Goal: Task Accomplishment & Management: Use online tool/utility

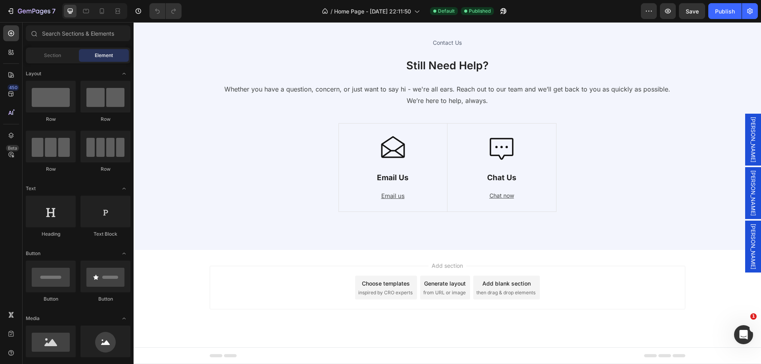
scroll to position [2788, 0]
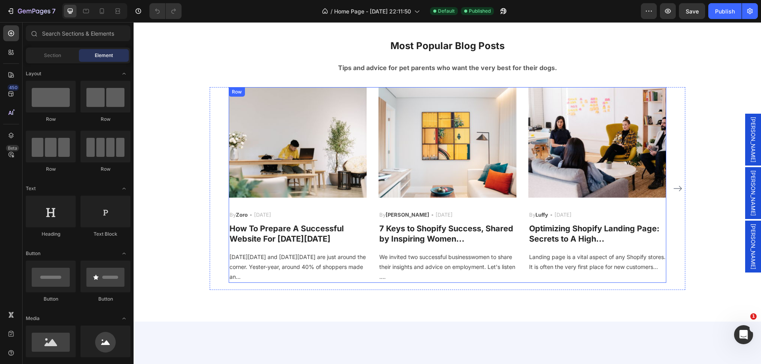
click at [368, 155] on div "Image By Zoro Text block Icon [DATE] Text block Row How To Prepare A Successful…" at bounding box center [447, 185] width 437 height 196
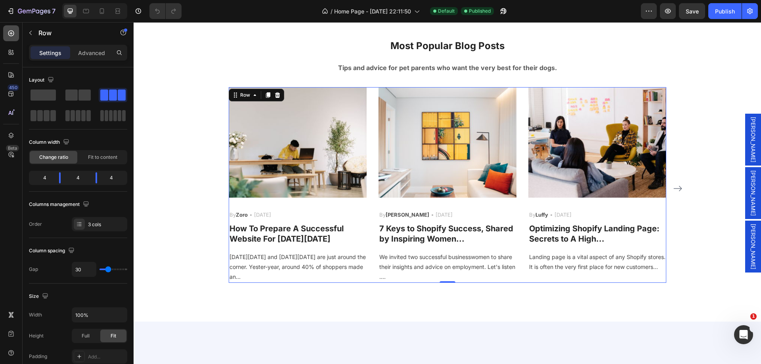
click at [10, 29] on icon at bounding box center [11, 33] width 8 height 8
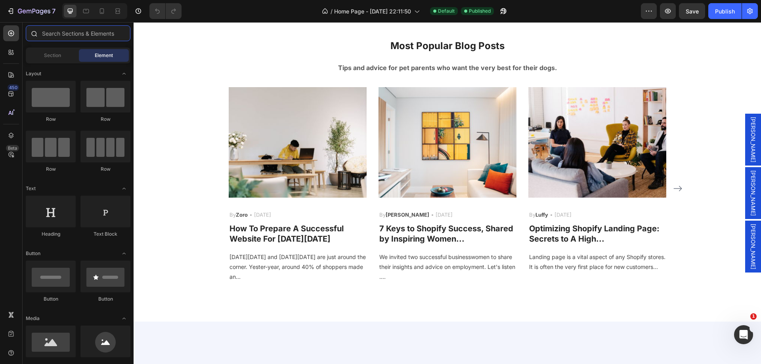
click at [69, 36] on input "text" at bounding box center [78, 33] width 105 height 16
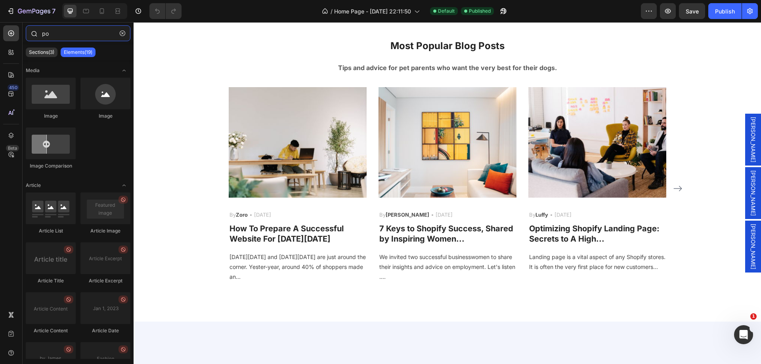
type input "p"
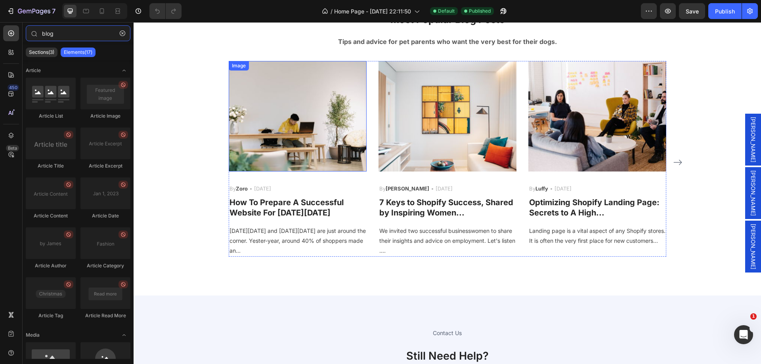
scroll to position [2828, 0]
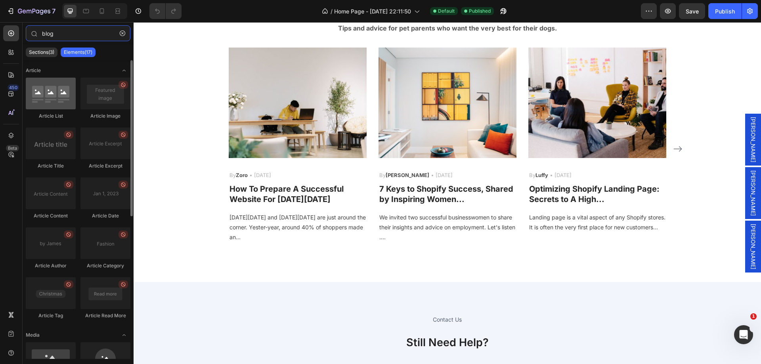
type input "blog"
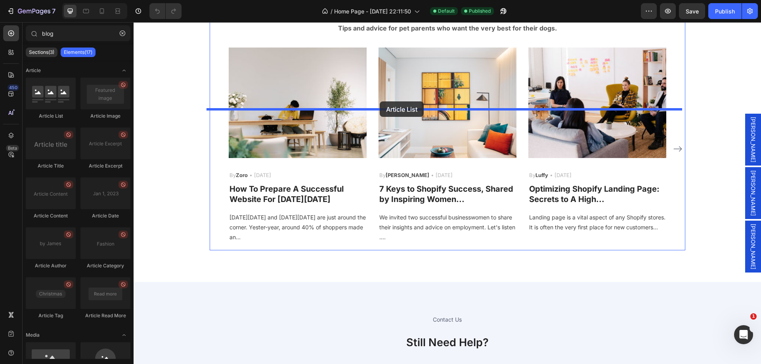
drag, startPoint x: 179, startPoint y: 116, endPoint x: 380, endPoint y: 101, distance: 201.0
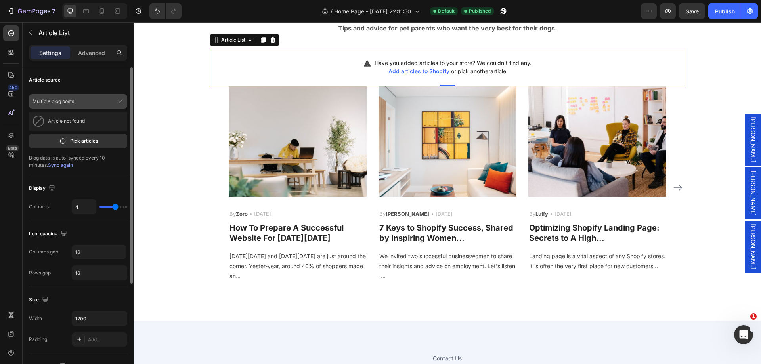
click at [82, 101] on div "Multiple blog posts" at bounding box center [73, 101] width 82 height 7
click at [76, 130] on div "A blog" at bounding box center [78, 135] width 92 height 14
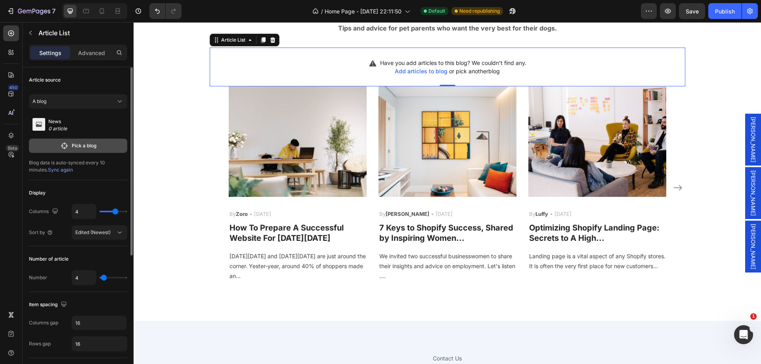
click at [84, 149] on p "Pick a blog" at bounding box center [84, 145] width 25 height 7
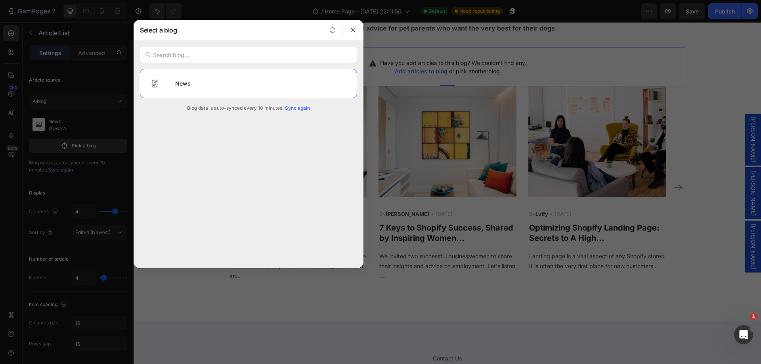
click at [302, 105] on span "Sync again" at bounding box center [297, 108] width 25 height 7
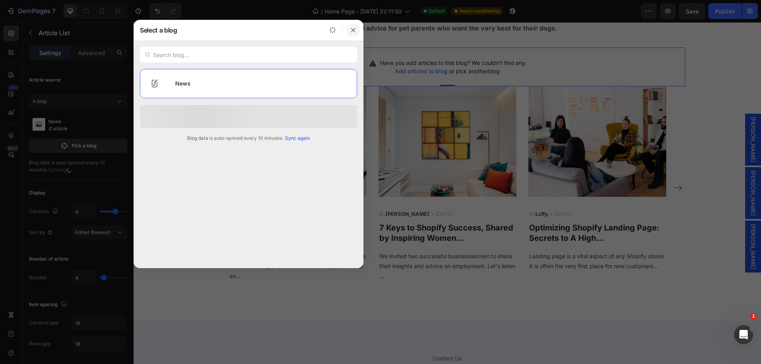
click at [353, 27] on icon "button" at bounding box center [353, 30] width 6 height 6
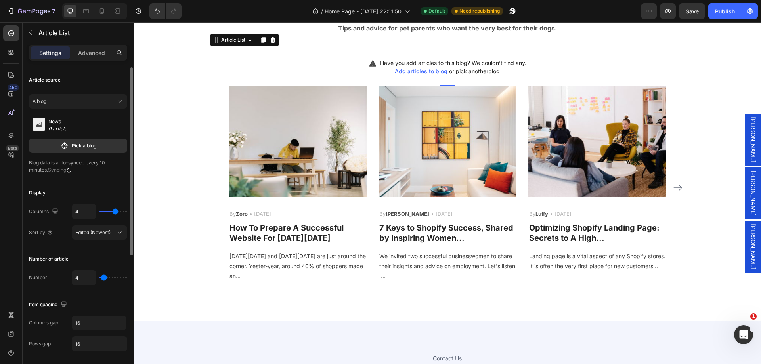
drag, startPoint x: 71, startPoint y: 126, endPoint x: 65, endPoint y: 126, distance: 5.2
click at [71, 126] on p "0 article" at bounding box center [62, 128] width 28 height 7
click at [54, 124] on p "News" at bounding box center [62, 121] width 28 height 7
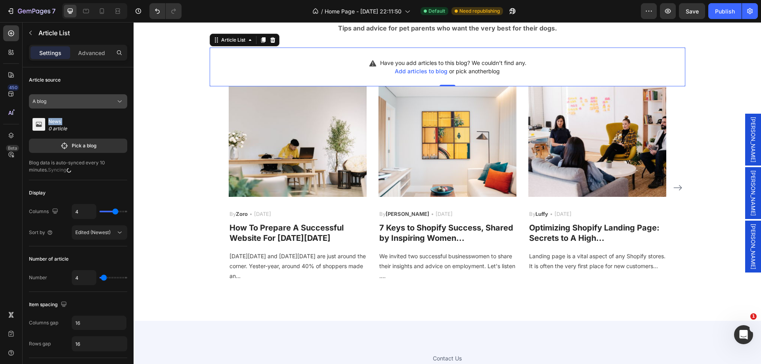
click at [81, 100] on div "A blog" at bounding box center [73, 101] width 82 height 7
click at [73, 123] on span "Multiple blog posts" at bounding box center [67, 120] width 42 height 7
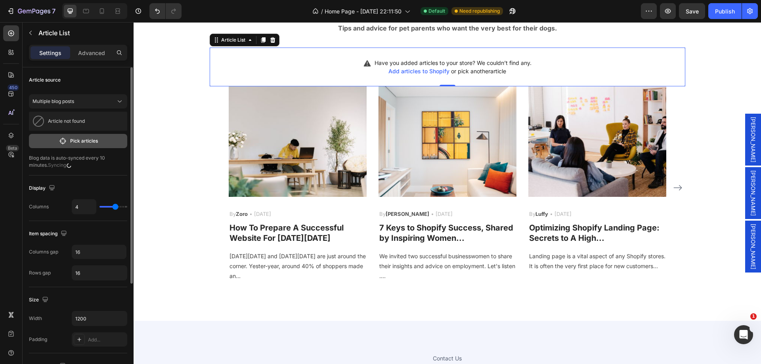
click at [71, 143] on p "Pick articles" at bounding box center [84, 140] width 28 height 7
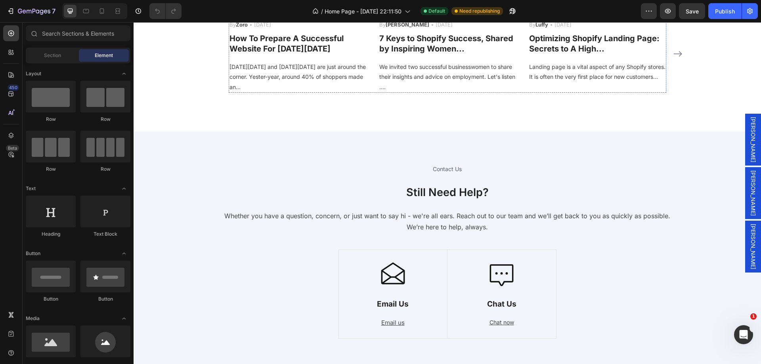
scroll to position [2882, 0]
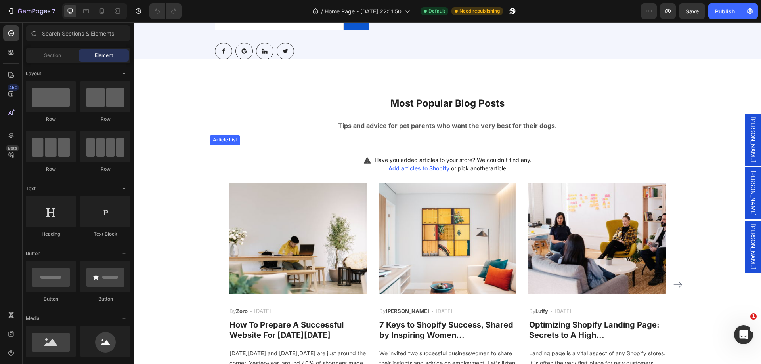
click at [313, 183] on div "Have you added articles to your store? We couldn’t find any. Add articles to Sh…" at bounding box center [447, 164] width 475 height 39
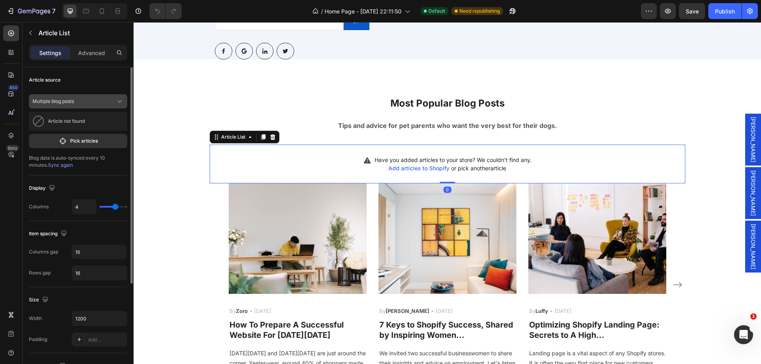
click at [78, 102] on div "Multiple blog posts" at bounding box center [73, 101] width 82 height 7
click at [61, 134] on div "A blog" at bounding box center [83, 134] width 74 height 7
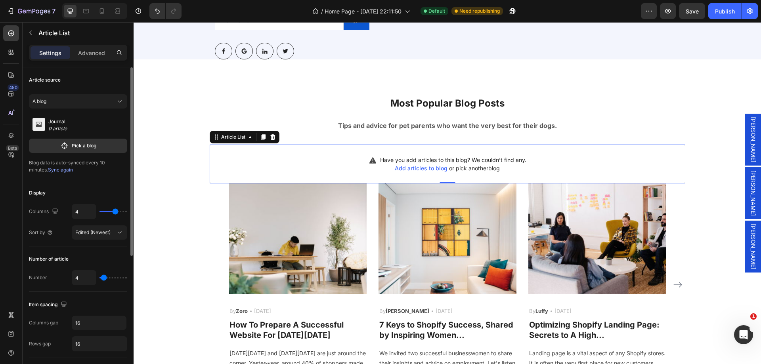
click at [74, 122] on p "Journal" at bounding box center [62, 121] width 28 height 7
click at [52, 128] on p "0 article" at bounding box center [62, 128] width 28 height 7
click at [34, 122] on rect at bounding box center [38, 124] width 13 height 13
click at [38, 146] on button "Pick a blog" at bounding box center [78, 146] width 98 height 14
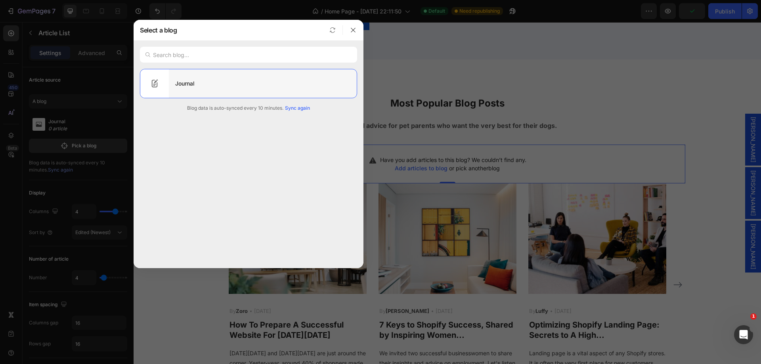
click at [202, 80] on div "Journal" at bounding box center [263, 84] width 188 height 22
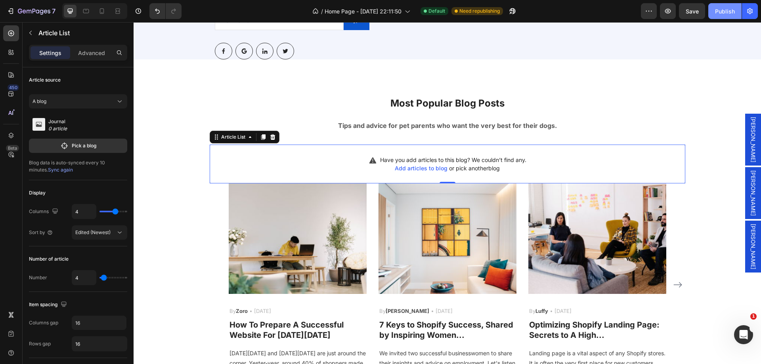
click at [722, 7] on div "Publish" at bounding box center [725, 11] width 20 height 8
type input "3"
drag, startPoint x: 115, startPoint y: 211, endPoint x: 111, endPoint y: 210, distance: 4.6
type input "3"
click at [111, 211] on input "range" at bounding box center [113, 212] width 28 height 2
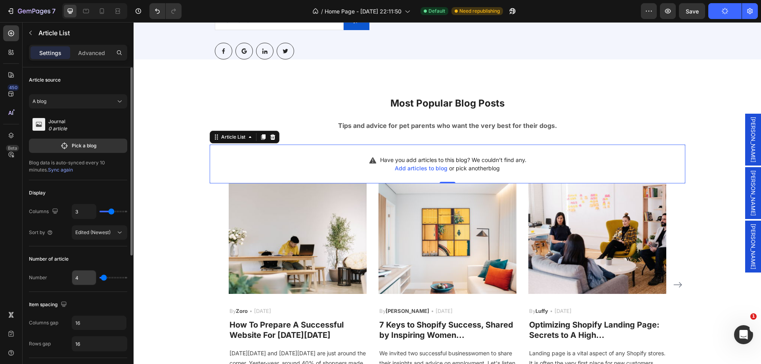
click at [87, 280] on input "4" at bounding box center [84, 278] width 24 height 14
type input "3"
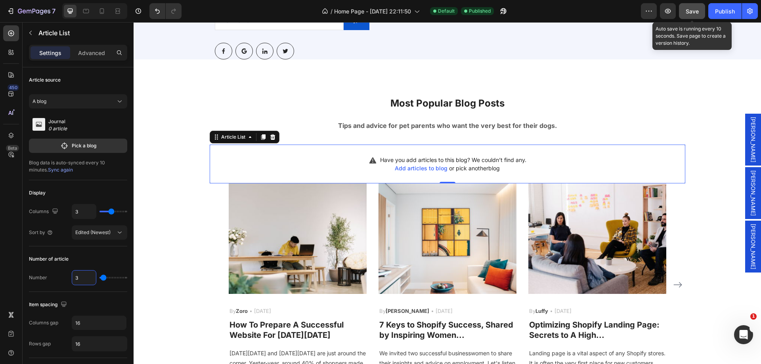
click at [697, 13] on span "Save" at bounding box center [691, 11] width 13 height 7
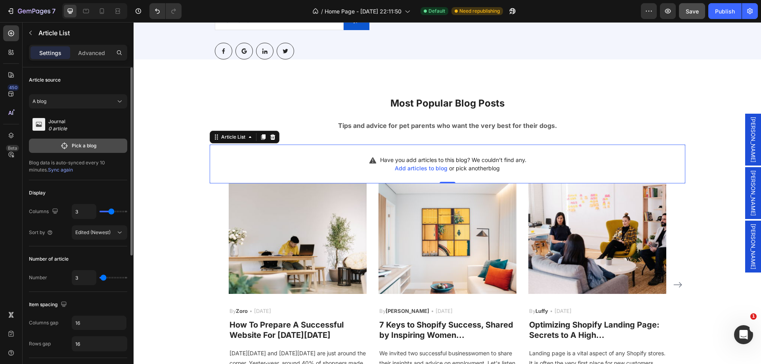
click at [90, 149] on p "Pick a blog" at bounding box center [84, 145] width 25 height 7
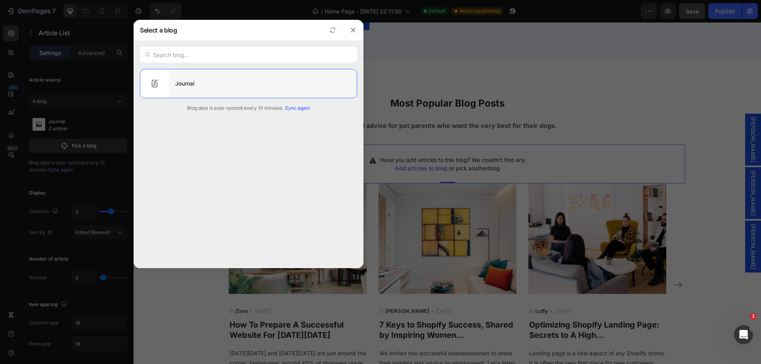
click at [212, 91] on div "Journal" at bounding box center [263, 84] width 188 height 22
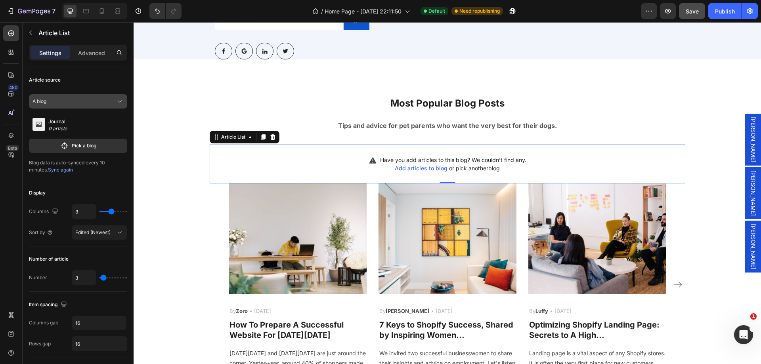
click at [84, 104] on div "A blog" at bounding box center [73, 101] width 82 height 7
click at [80, 120] on span "Multiple blog posts" at bounding box center [67, 120] width 42 height 7
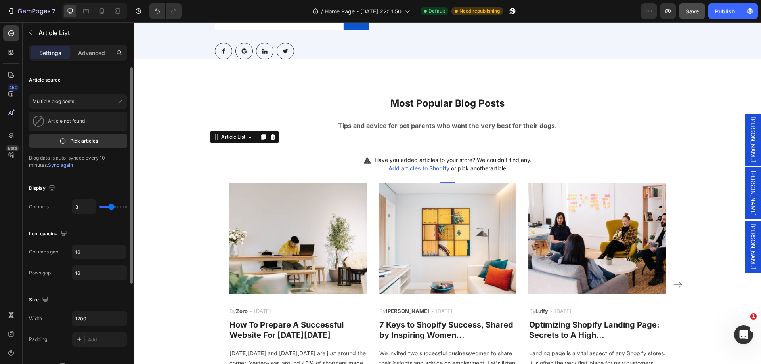
click at [80, 124] on p "Article not found" at bounding box center [66, 121] width 37 height 6
click at [81, 142] on p "Pick articles" at bounding box center [84, 140] width 28 height 7
click at [84, 121] on p "Article not found" at bounding box center [66, 121] width 37 height 6
click at [87, 107] on button "Multiple blog posts" at bounding box center [78, 101] width 98 height 14
click at [76, 130] on div "A blog" at bounding box center [78, 135] width 92 height 14
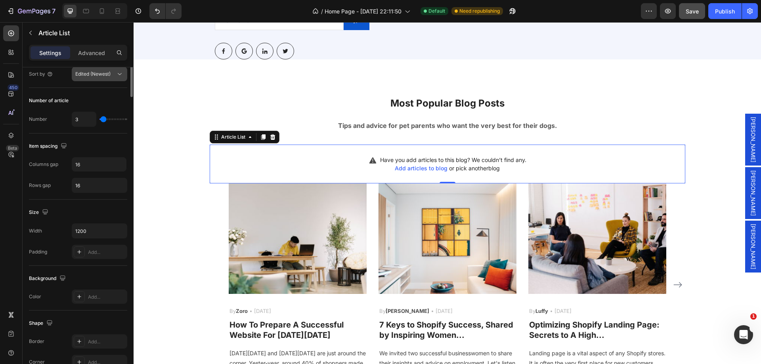
scroll to position [0, 0]
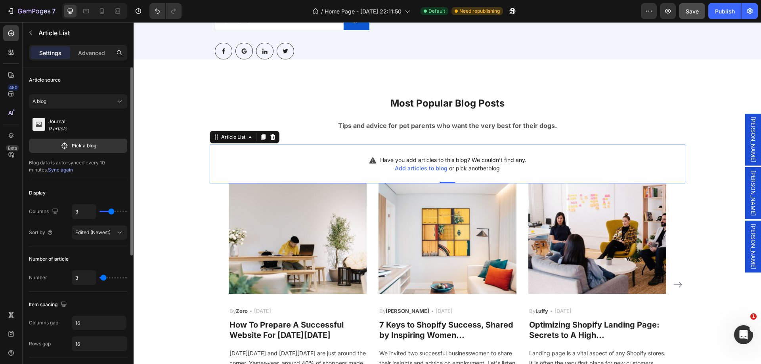
click at [39, 123] on rect at bounding box center [38, 124] width 13 height 13
click at [103, 229] on span "Edited (Newest)" at bounding box center [92, 232] width 35 height 6
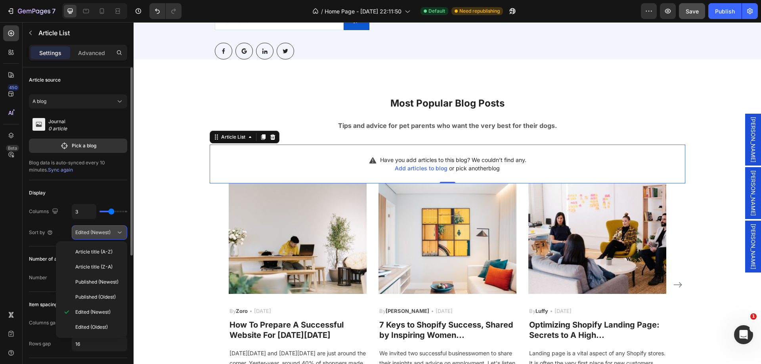
click at [103, 229] on span "Edited (Newest)" at bounding box center [92, 232] width 35 height 6
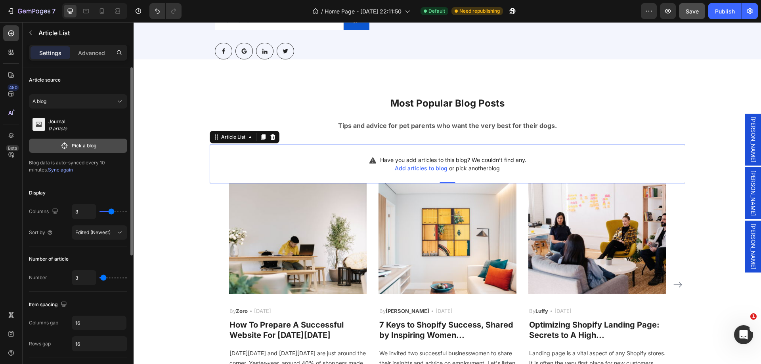
click at [63, 151] on button "Pick a blog" at bounding box center [78, 146] width 98 height 14
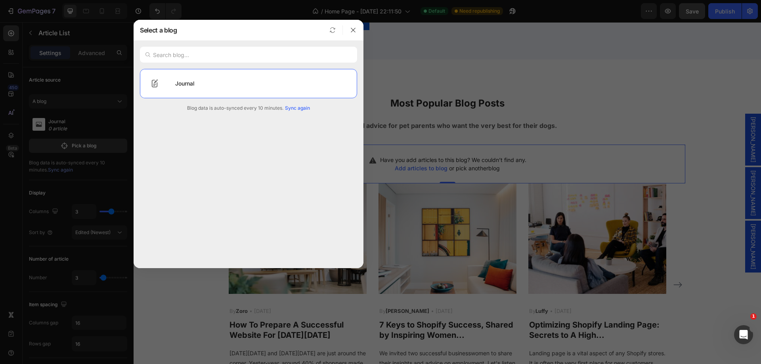
click at [275, 165] on div "Journal Blog data is auto-synced every 10 minutes. Sync again" at bounding box center [249, 165] width 230 height 193
click at [188, 82] on div "Journal" at bounding box center [263, 84] width 188 height 22
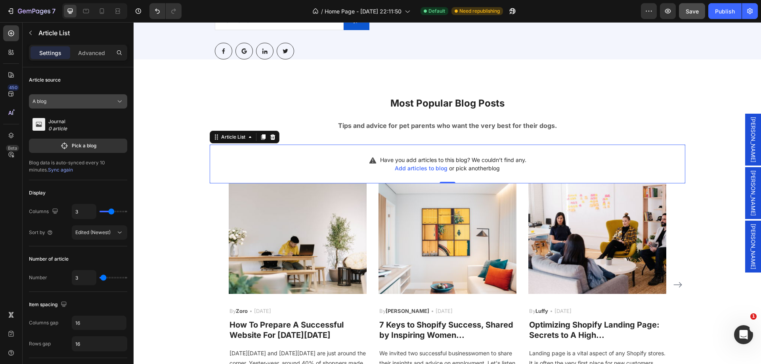
click at [68, 100] on div "A blog" at bounding box center [73, 101] width 82 height 7
click at [14, 34] on icon at bounding box center [11, 33] width 8 height 8
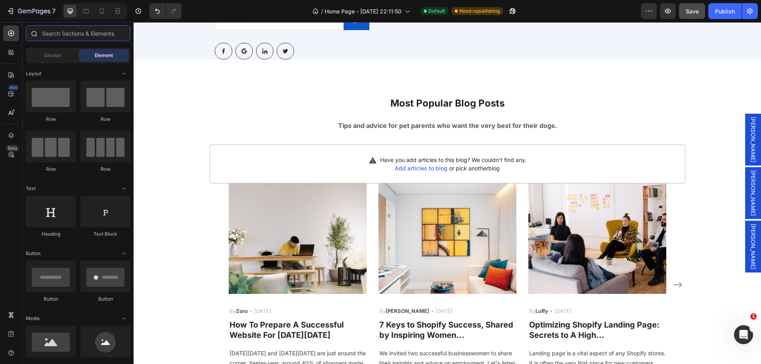
click at [84, 34] on input "text" at bounding box center [78, 33] width 105 height 16
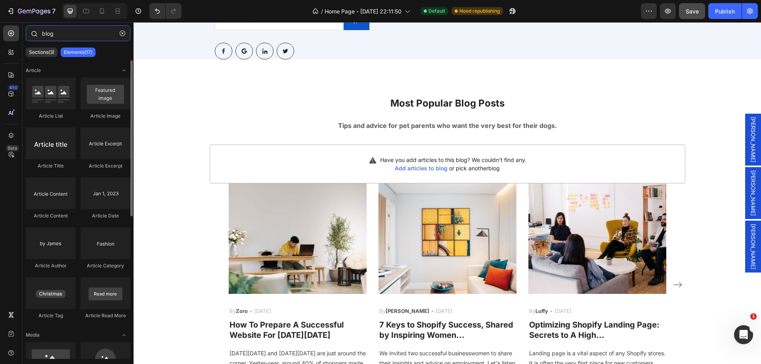
click at [54, 34] on input "blog" at bounding box center [78, 33] width 105 height 16
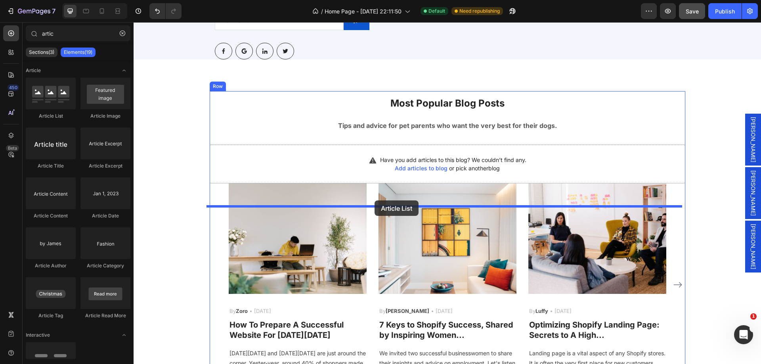
drag, startPoint x: 184, startPoint y: 115, endPoint x: 374, endPoint y: 200, distance: 208.7
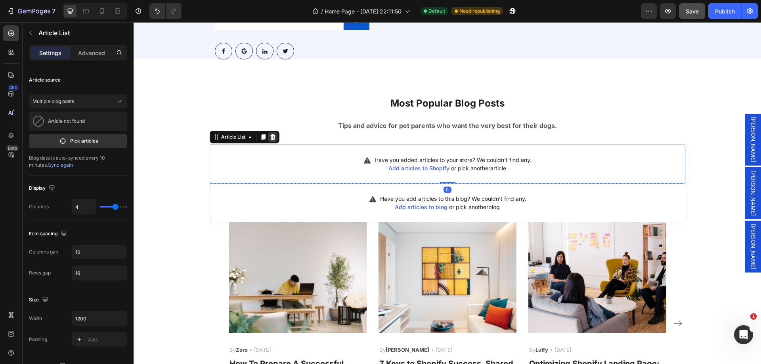
click at [270, 140] on icon at bounding box center [272, 137] width 5 height 6
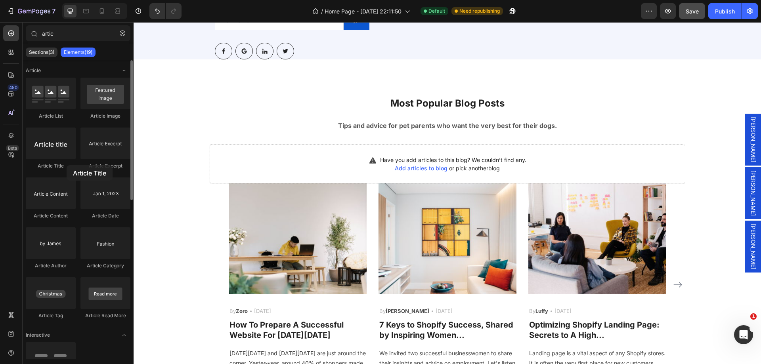
drag, startPoint x: 58, startPoint y: 143, endPoint x: 67, endPoint y: 165, distance: 23.5
click at [67, 165] on div "Article Title" at bounding box center [51, 149] width 50 height 42
click at [75, 36] on input "artic" at bounding box center [78, 33] width 105 height 16
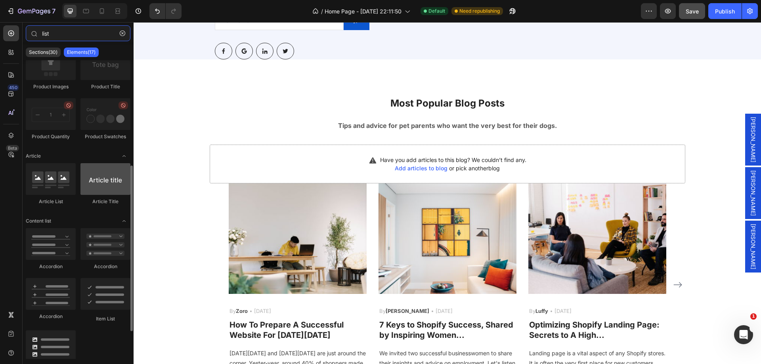
scroll to position [119, 0]
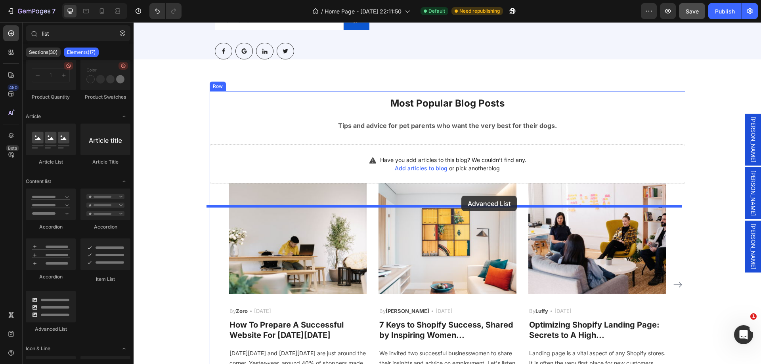
drag, startPoint x: 185, startPoint y: 336, endPoint x: 461, endPoint y: 196, distance: 309.9
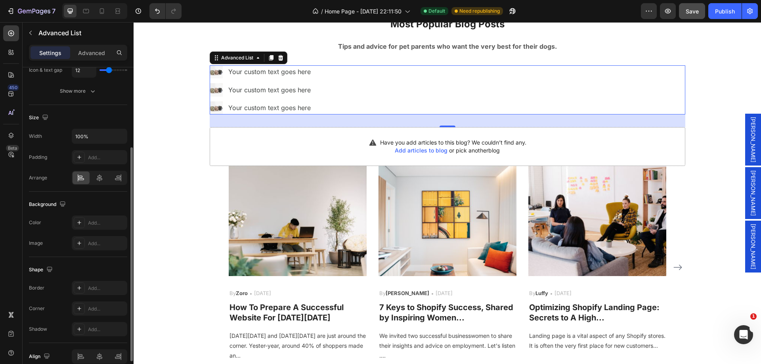
type input "lis"
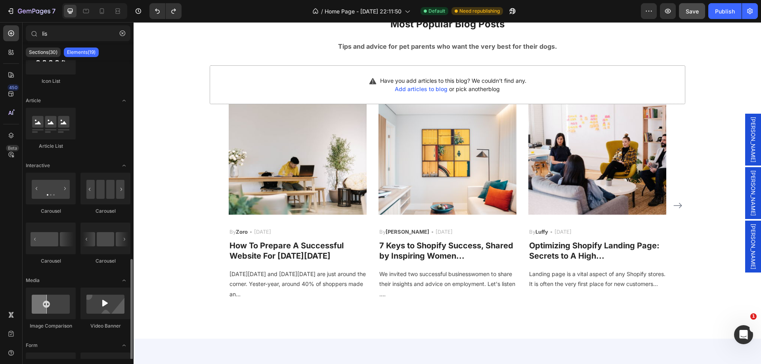
scroll to position [369, 0]
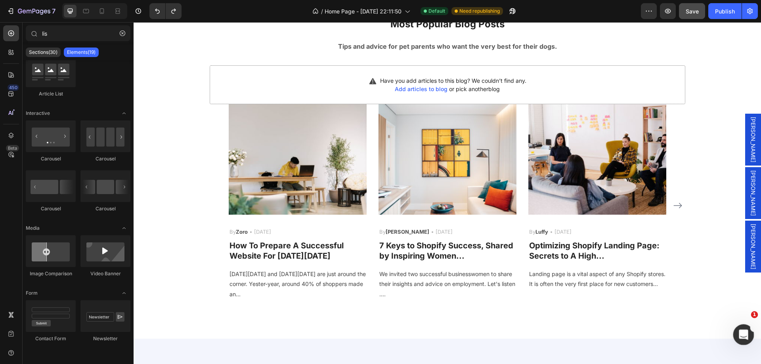
click at [740, 332] on icon "Open Intercom Messenger" at bounding box center [742, 333] width 13 height 13
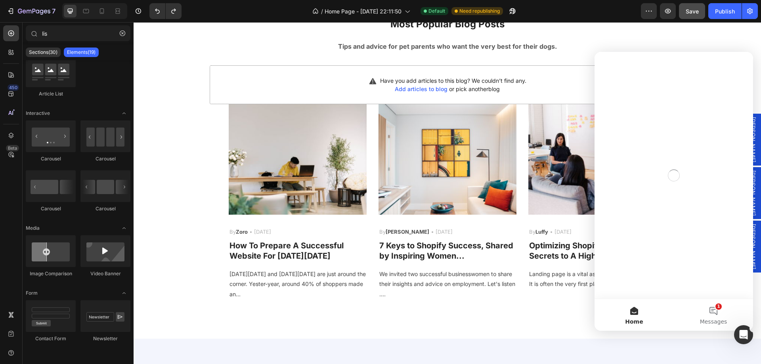
scroll to position [0, 0]
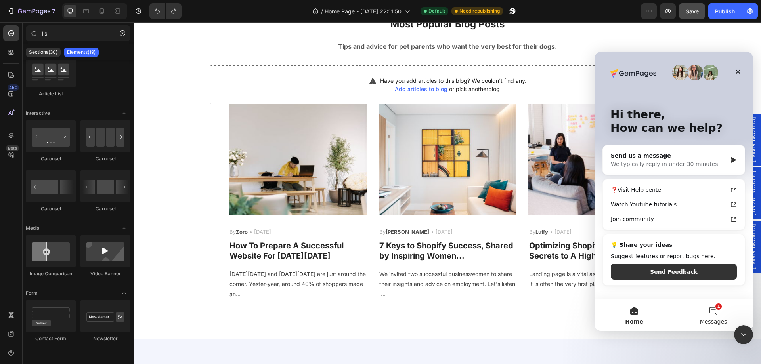
click at [707, 313] on button "1 Messages" at bounding box center [713, 315] width 79 height 32
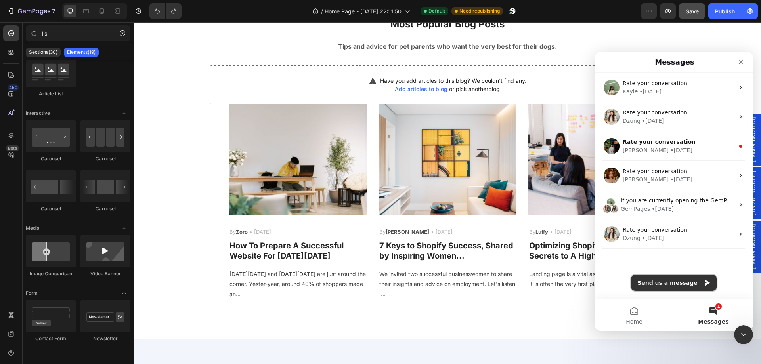
click at [676, 280] on button "Send us a message" at bounding box center [674, 283] width 86 height 16
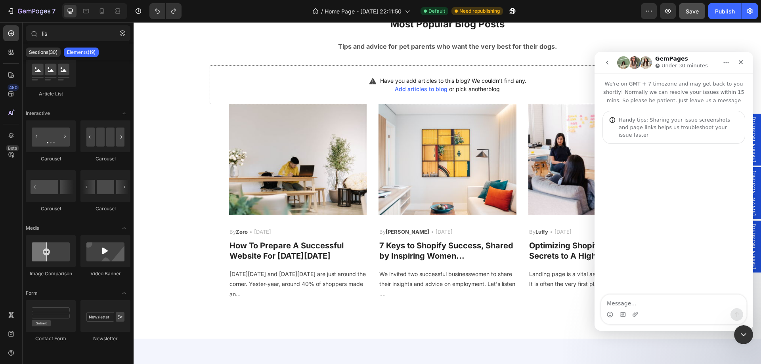
click at [629, 309] on div "Intercom messenger" at bounding box center [673, 314] width 145 height 13
click at [628, 308] on textarea "Message…" at bounding box center [673, 301] width 145 height 13
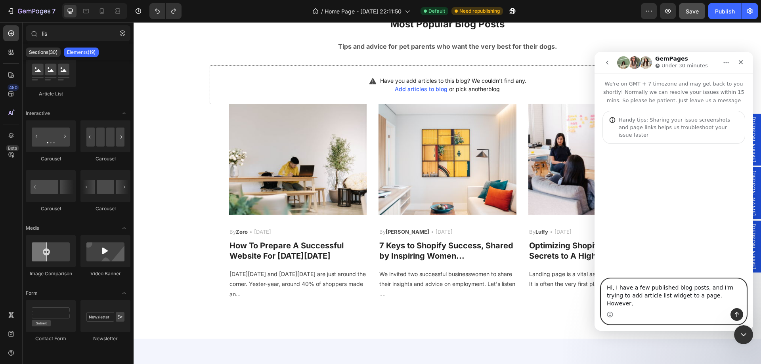
click at [709, 305] on textarea "Hi, I have a few published blog posts, and I'm trying to add article list widge…" at bounding box center [673, 293] width 145 height 29
click at [714, 303] on textarea "Hi, I have a few published blog posts, and I'm trying to add article list widge…" at bounding box center [673, 293] width 145 height 29
paste textarea "Message…"
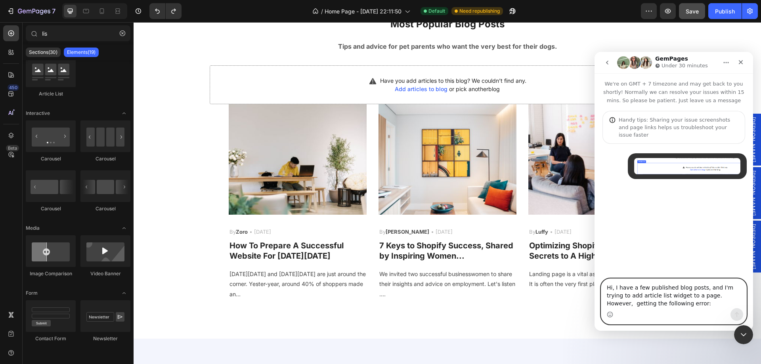
type textarea "Hi, I have a few published blog posts, and I'm trying to add article list widge…"
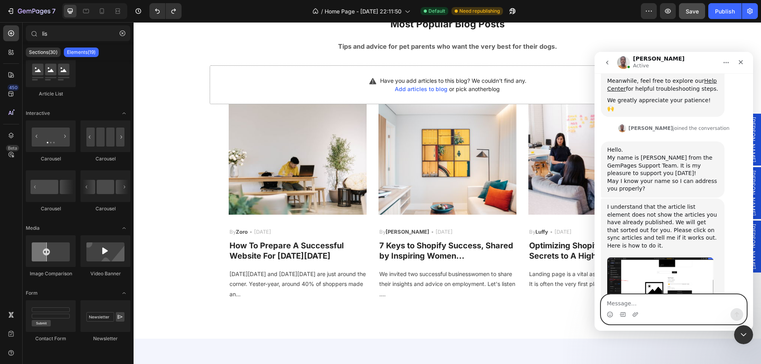
scroll to position [202, 0]
click at [667, 256] on img "Brian says…" at bounding box center [660, 284] width 106 height 56
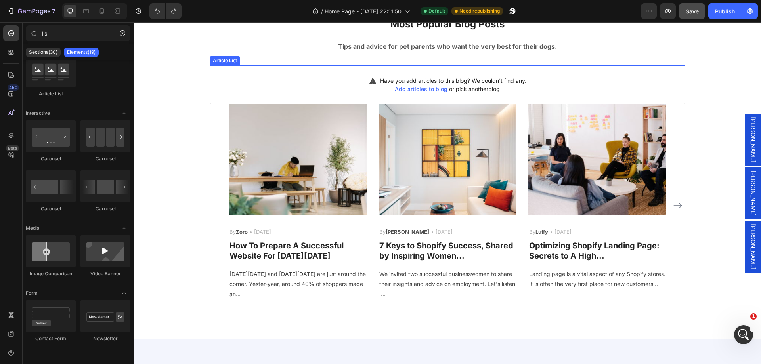
click at [298, 104] on div "Have you add articles to this blog? We couldn’t find any. Add articles to blog …" at bounding box center [447, 84] width 475 height 39
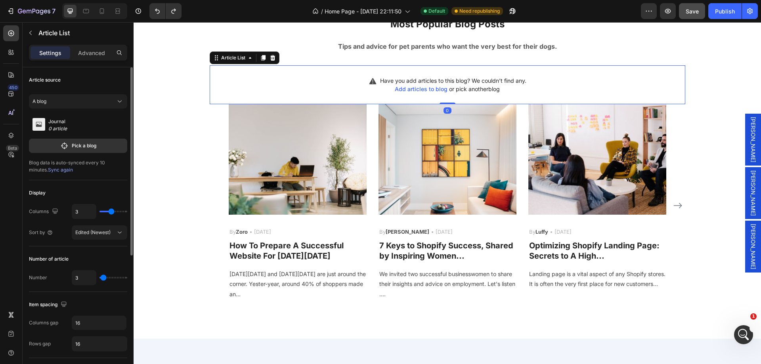
click at [48, 172] on span "Sync again" at bounding box center [60, 170] width 25 height 6
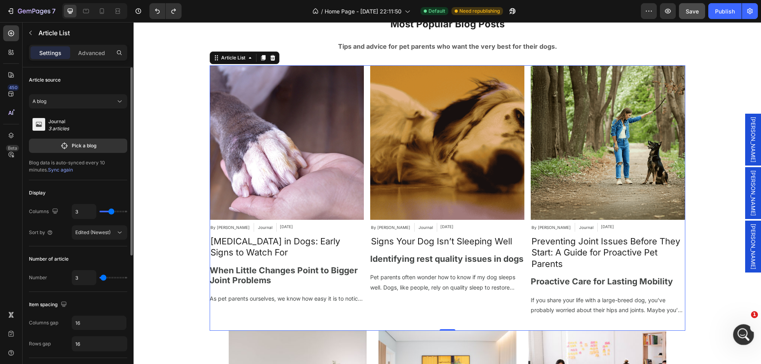
click at [740, 332] on icon "Open Intercom Messenger" at bounding box center [742, 333] width 13 height 13
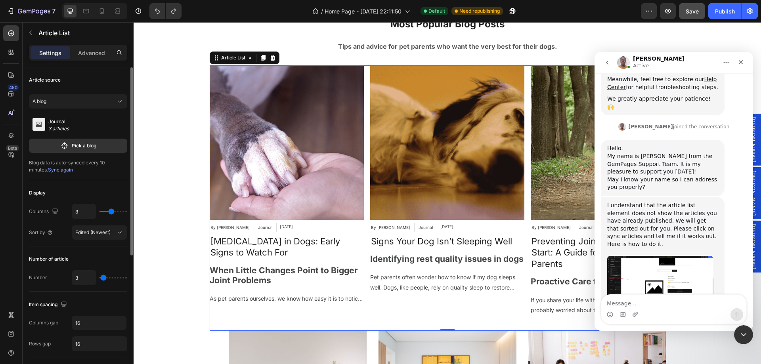
click at [646, 303] on textarea "Message…" at bounding box center [673, 301] width 145 height 13
type textarea "this solved it, thank you"
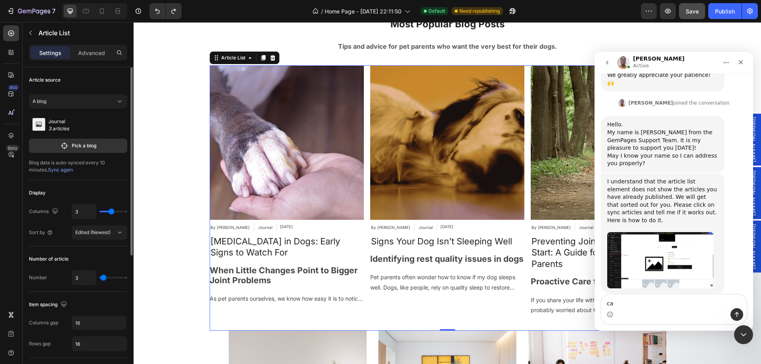
type textarea "c"
type textarea "I"
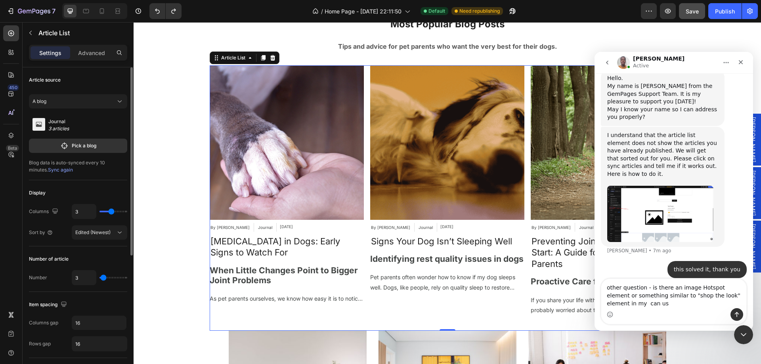
scroll to position [242, 0]
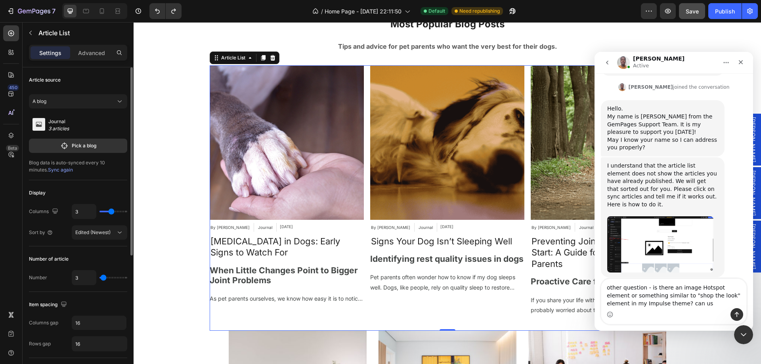
type textarea "other question - is there an image Hotspot element or something similar to "sho…"
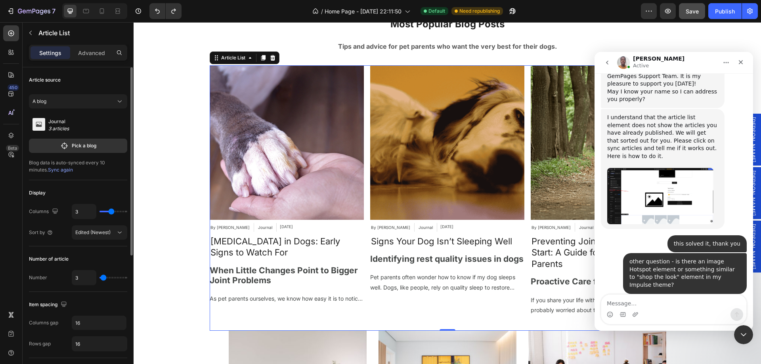
scroll to position [315, 0]
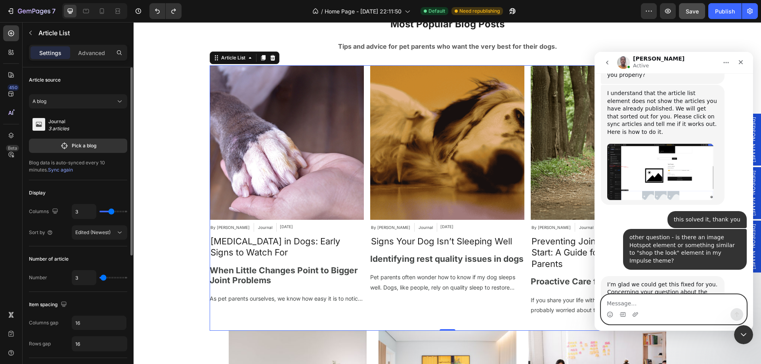
click at [644, 305] on textarea "Message…" at bounding box center [673, 301] width 145 height 13
type textarea "I'll look for, one minute please"
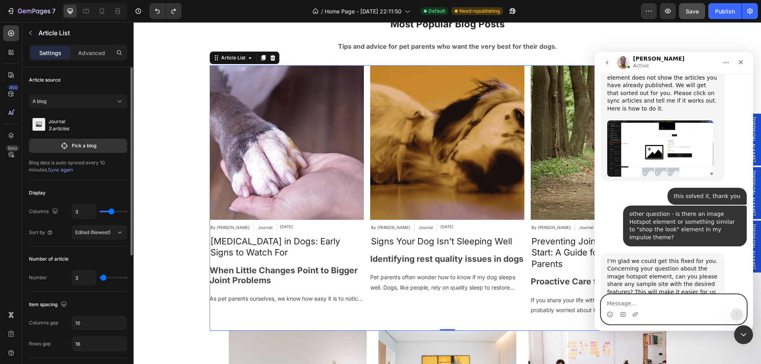
scroll to position [362, 0]
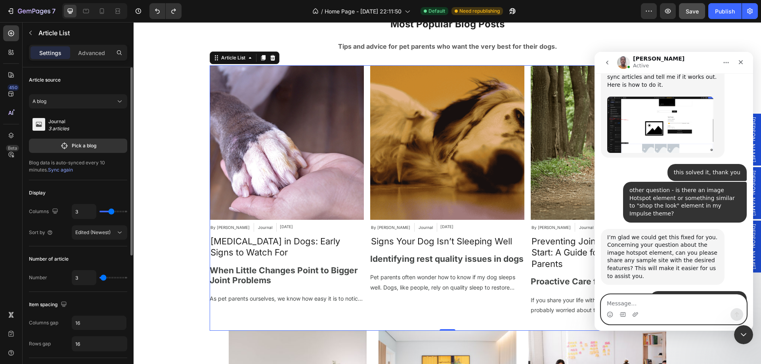
click at [629, 298] on textarea "Message…" at bounding box center [673, 301] width 145 height 13
paste textarea "[URL][DOMAIN_NAME]"
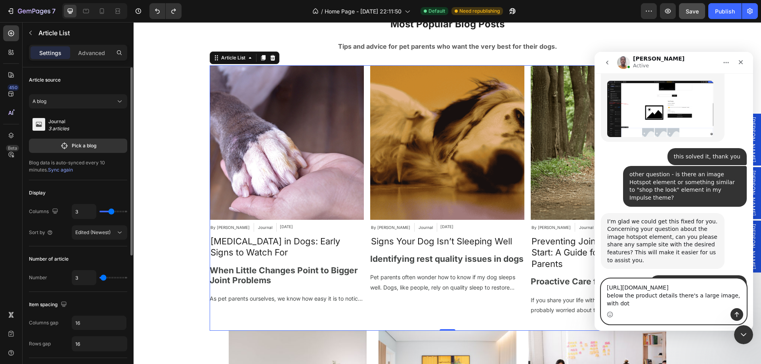
scroll to position [385, 0]
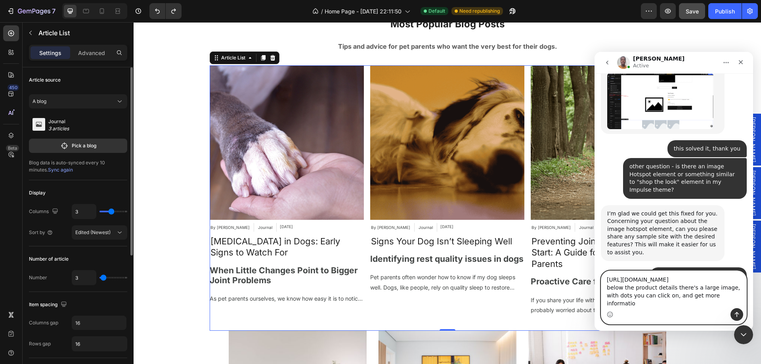
type textarea "[URL][DOMAIN_NAME] below the product details there's a large image, with dots y…"
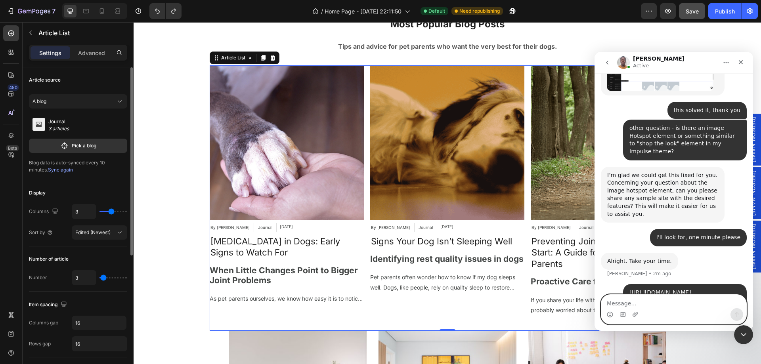
scroll to position [454, 0]
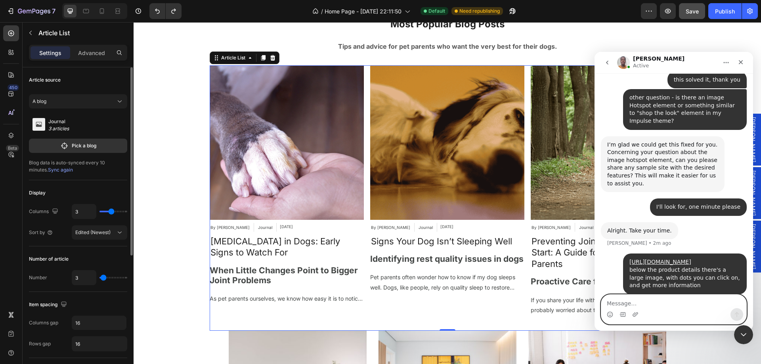
click at [628, 301] on textarea "Message…" at bounding box center [673, 301] width 145 height 13
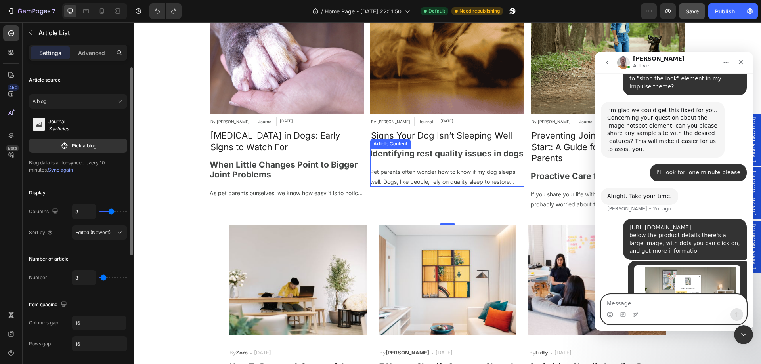
scroll to position [3119, 0]
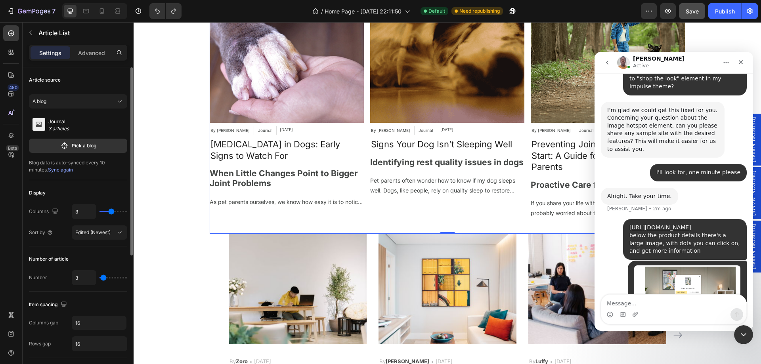
click at [361, 128] on div "Article Image By [PERSON_NAME] Article Author Journal Article Category [DATE] A…" at bounding box center [447, 95] width 475 height 253
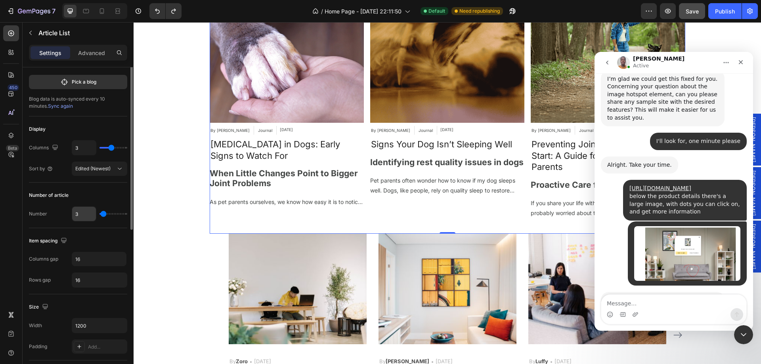
scroll to position [0, 0]
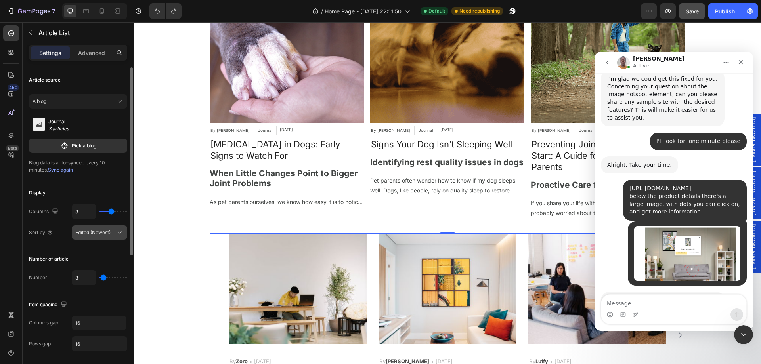
click at [85, 233] on span "Edited (Newest)" at bounding box center [92, 232] width 35 height 6
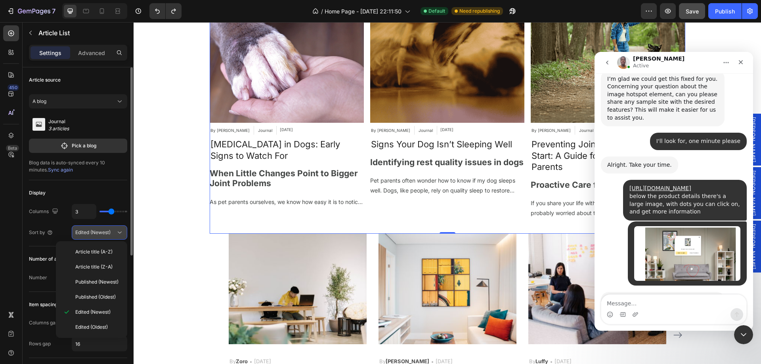
click at [85, 233] on span "Edited (Newest)" at bounding box center [92, 232] width 35 height 6
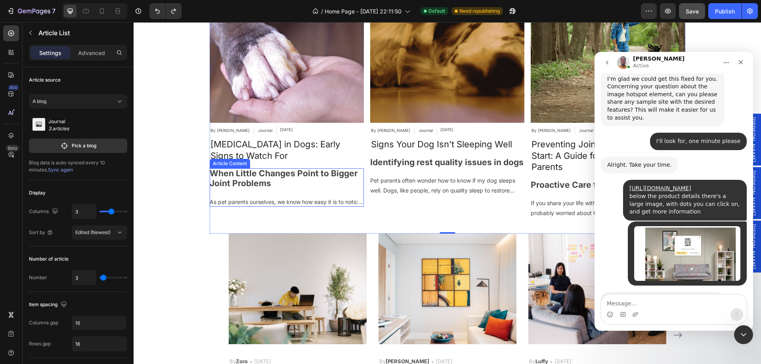
click at [261, 197] on p "As pet parents ourselves, we know how easy it is to notice the little changes i…" at bounding box center [287, 202] width 154 height 10
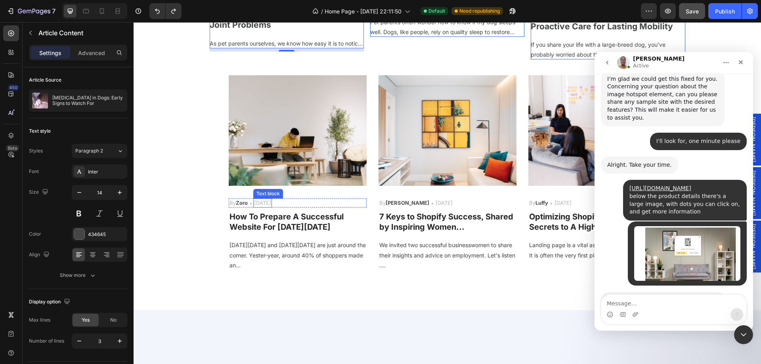
scroll to position [3159, 0]
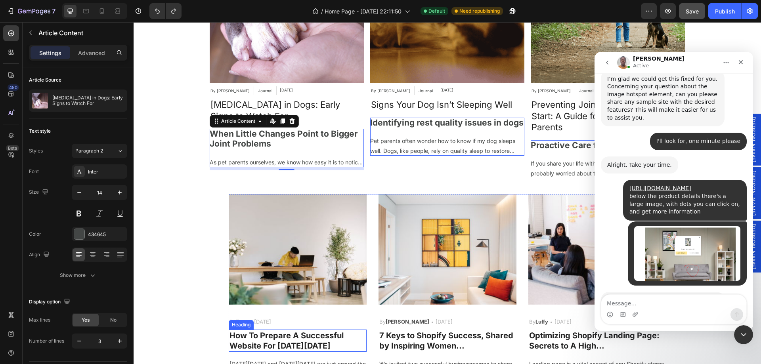
click at [261, 337] on p "How To Prepare A Successful Website For [DATE][DATE]" at bounding box center [297, 340] width 136 height 21
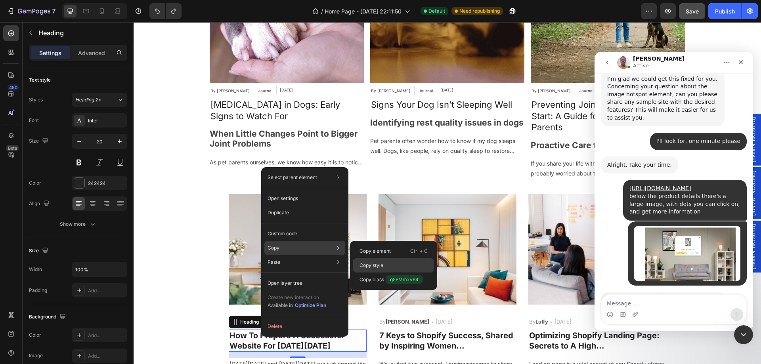
click at [385, 273] on div "Copy style" at bounding box center [393, 280] width 81 height 14
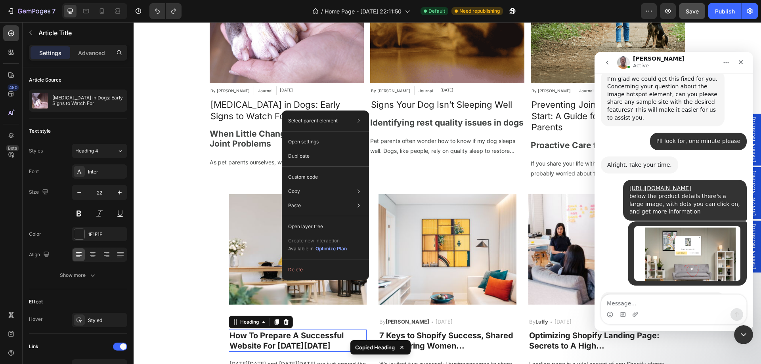
click at [280, 340] on p "How To Prepare A Successful Website For [DATE][DATE]" at bounding box center [297, 340] width 136 height 21
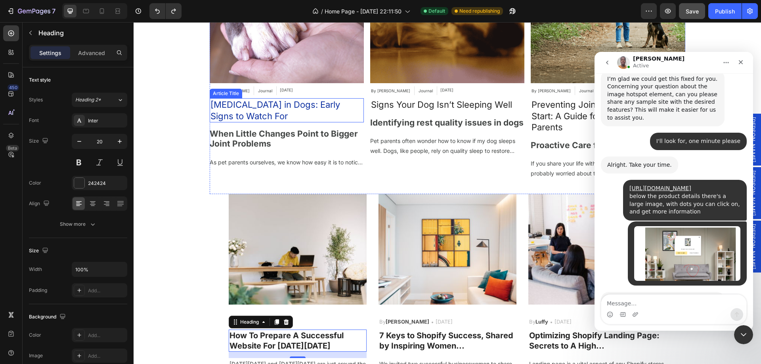
click at [269, 108] on h2 "[MEDICAL_DATA] in Dogs: Early Signs to Watch For" at bounding box center [287, 110] width 154 height 24
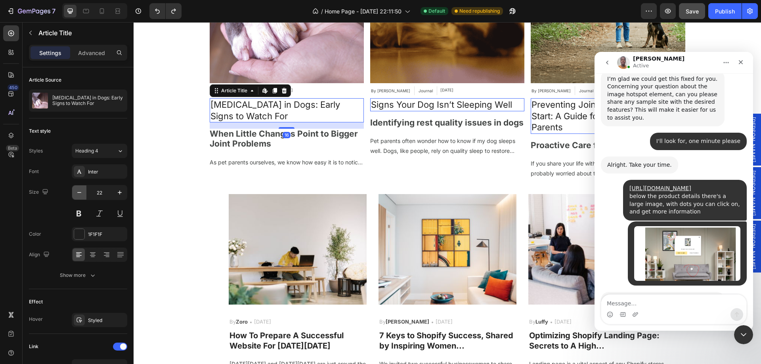
click at [76, 196] on icon "button" at bounding box center [79, 193] width 8 height 8
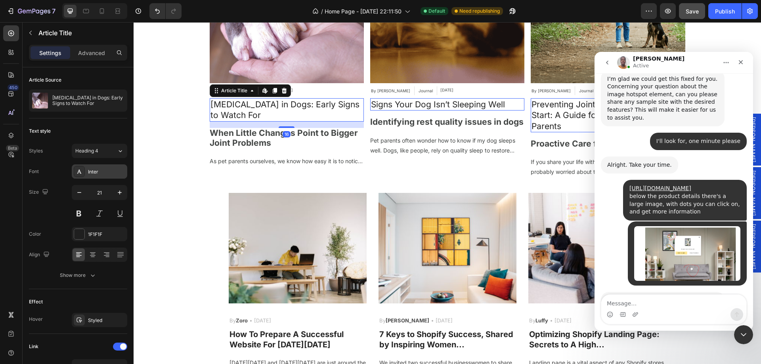
type input "20"
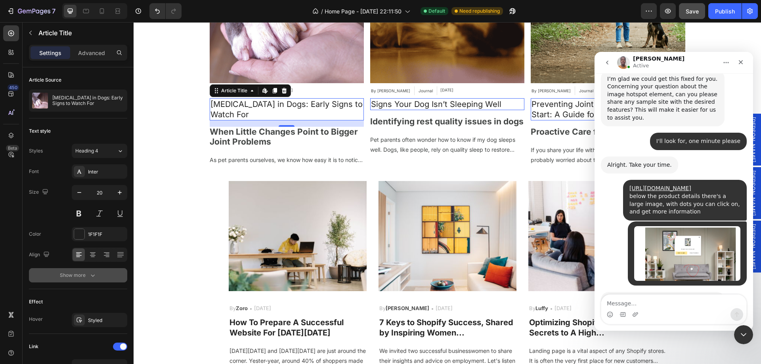
click at [95, 272] on icon "button" at bounding box center [93, 275] width 8 height 8
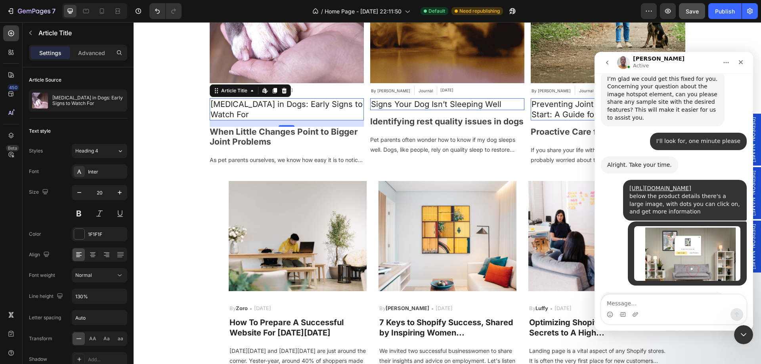
click at [100, 282] on div "Font Inter Size 20 Color 1F1F1F Align Font weight Normal Line height 130% Lette…" at bounding box center [78, 275] width 98 height 223
click at [102, 278] on div "Normal" at bounding box center [95, 275] width 40 height 7
drag, startPoint x: 88, startPoint y: 345, endPoint x: 88, endPoint y: 336, distance: 9.9
click at [88, 336] on div "Thin Extra Light Light Normal Medium Semi Bold Bold Extra Bold Black" at bounding box center [91, 324] width 65 height 74
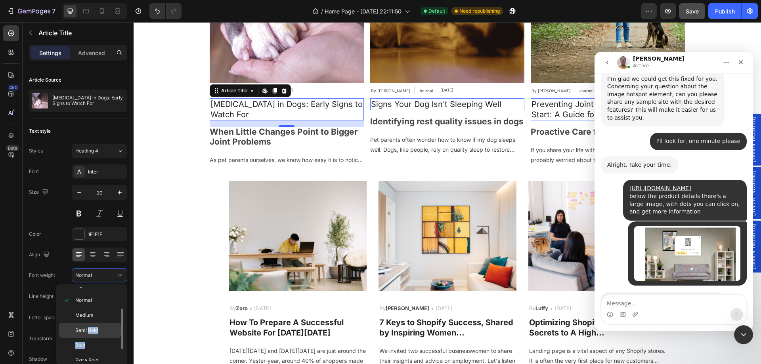
click at [88, 338] on div "Semi Bold" at bounding box center [90, 345] width 62 height 15
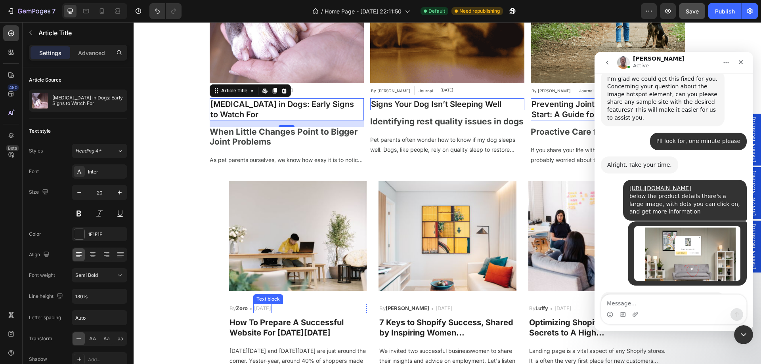
click at [251, 329] on p "How To Prepare A Successful Website For [DATE][DATE]" at bounding box center [297, 327] width 136 height 21
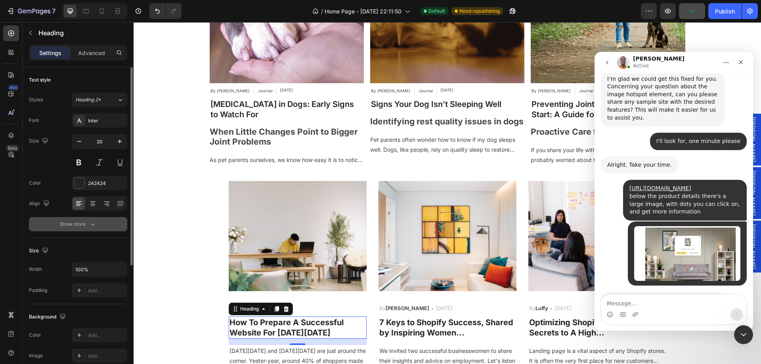
click at [80, 223] on div "Show more" at bounding box center [78, 224] width 37 height 8
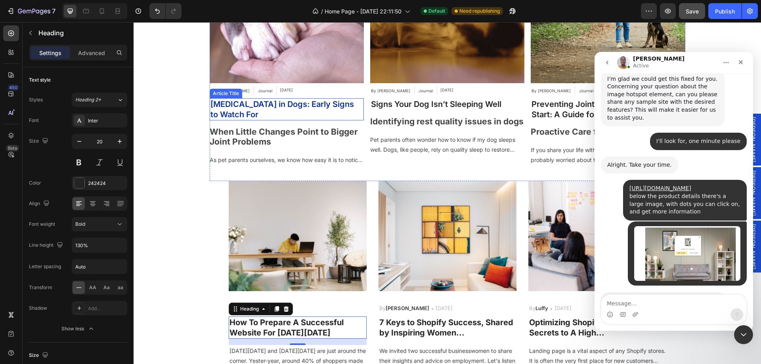
click at [254, 103] on h2 "[MEDICAL_DATA] in Dogs: Early Signs to Watch For" at bounding box center [287, 109] width 154 height 22
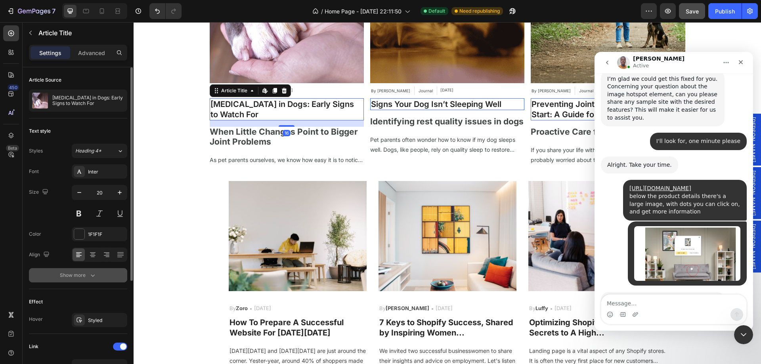
click at [85, 273] on div "Show more" at bounding box center [78, 275] width 37 height 8
click at [94, 273] on span "Semi Bold" at bounding box center [86, 275] width 23 height 6
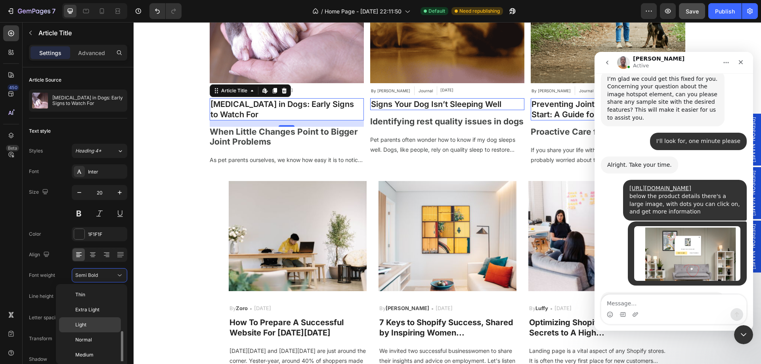
scroll to position [29, 0]
click at [82, 355] on span "Bold" at bounding box center [80, 356] width 10 height 7
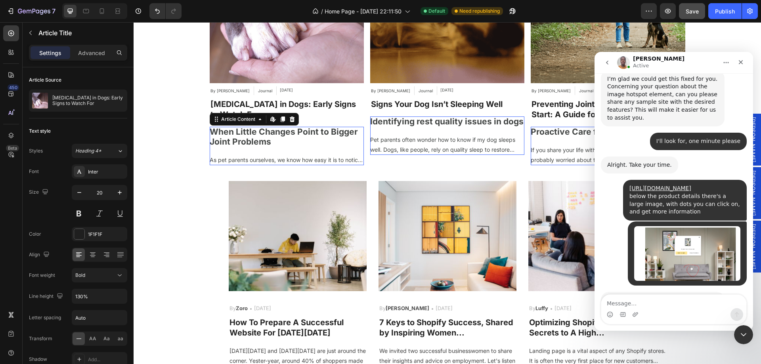
click at [275, 137] on h2 "When Little Changes Point to Bigger Joint Problems" at bounding box center [287, 137] width 154 height 20
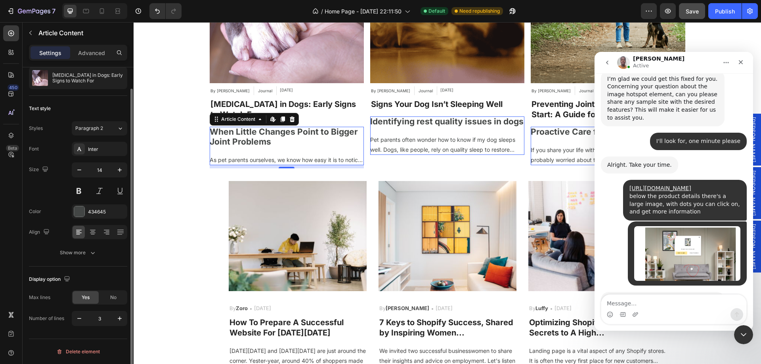
scroll to position [0, 0]
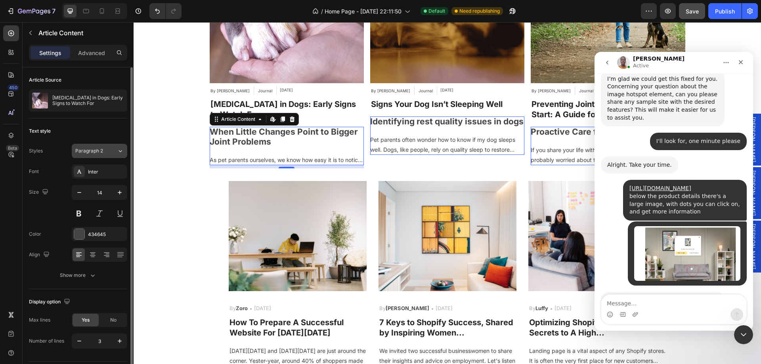
click at [88, 147] on span "Paragraph 2" at bounding box center [89, 150] width 28 height 7
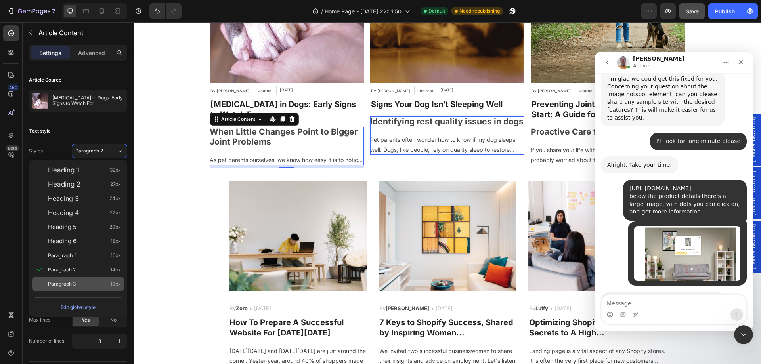
click at [65, 284] on span "Paragraph 3" at bounding box center [62, 284] width 28 height 8
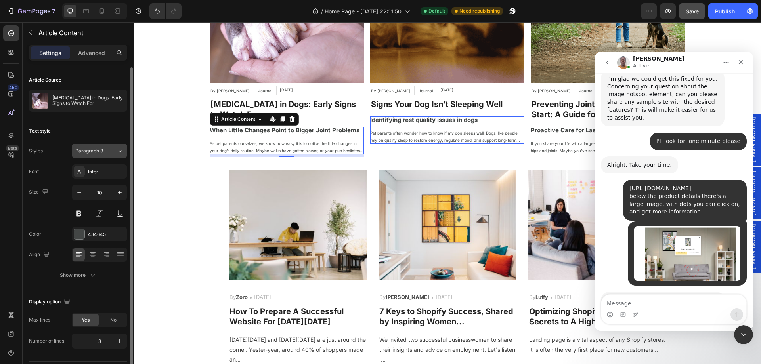
click at [95, 153] on span "Paragraph 3" at bounding box center [89, 150] width 28 height 7
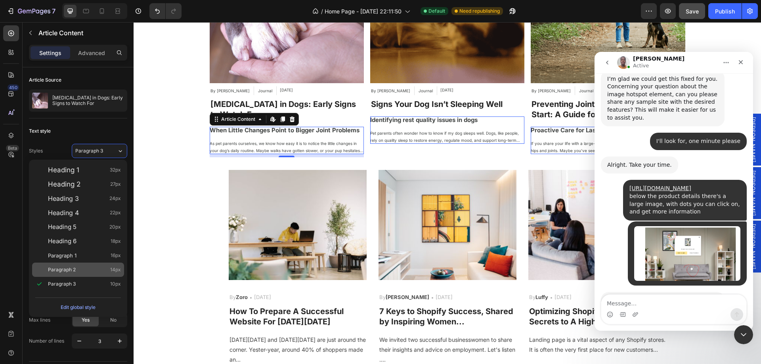
click at [75, 269] on span "Paragraph 2" at bounding box center [62, 270] width 28 height 8
type input "14"
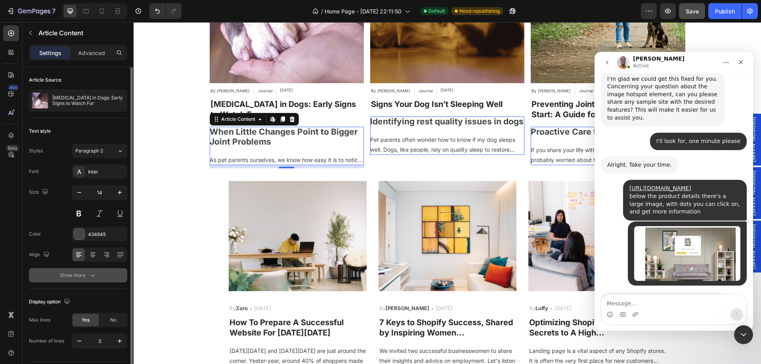
click at [86, 273] on div "Show more" at bounding box center [78, 275] width 37 height 8
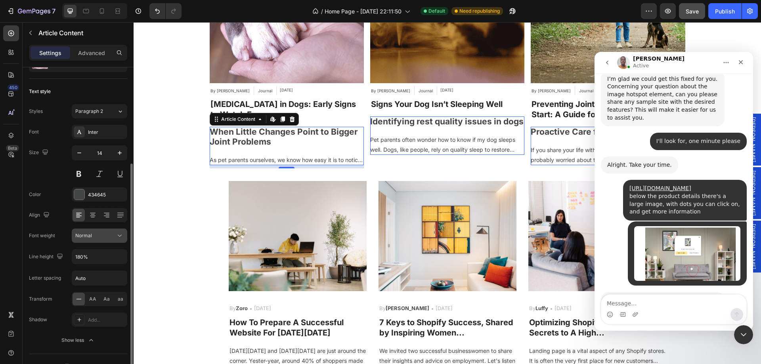
scroll to position [127, 0]
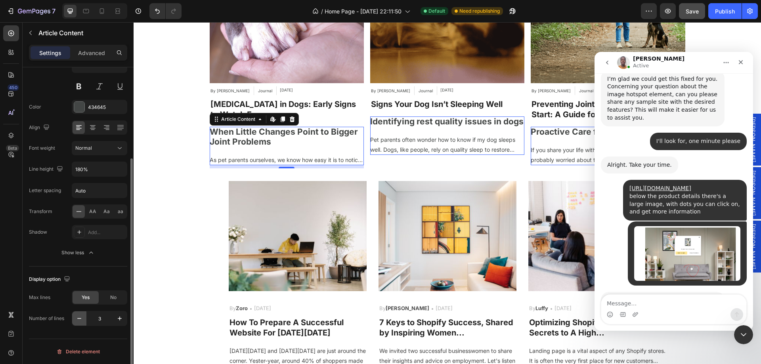
click at [75, 315] on icon "button" at bounding box center [79, 319] width 8 height 8
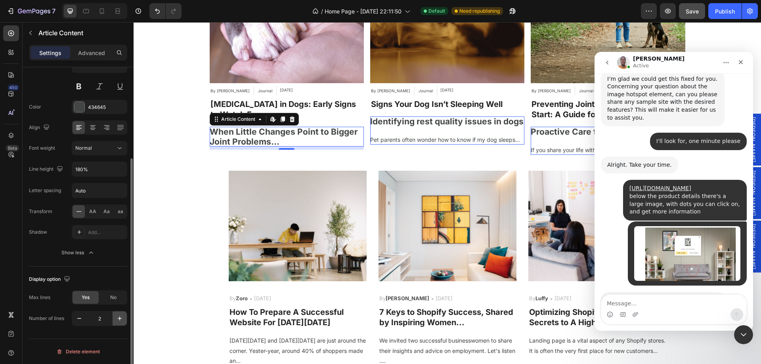
click at [121, 320] on icon "button" at bounding box center [120, 319] width 8 height 8
type input "3"
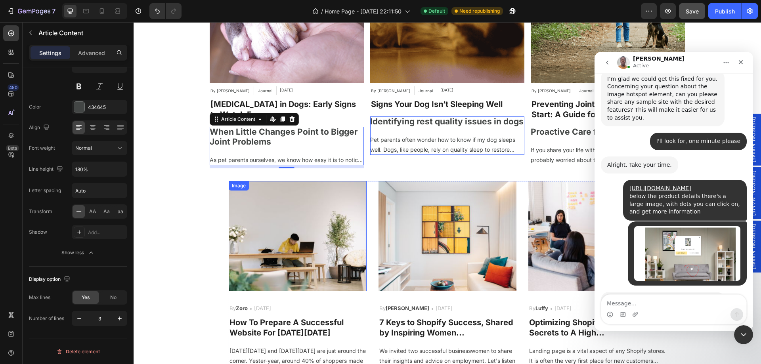
scroll to position [3198, 0]
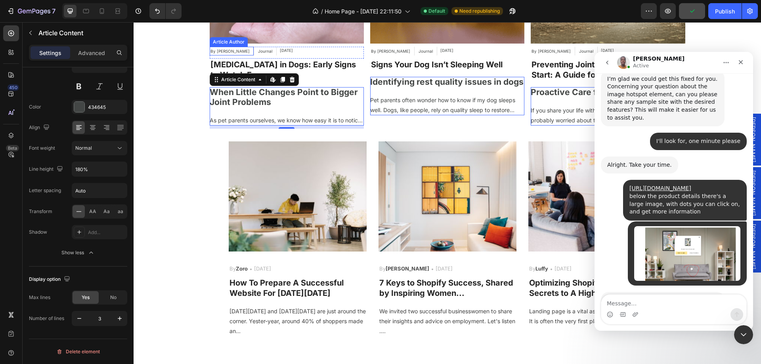
click at [231, 52] on div "By [PERSON_NAME]" at bounding box center [230, 51] width 41 height 9
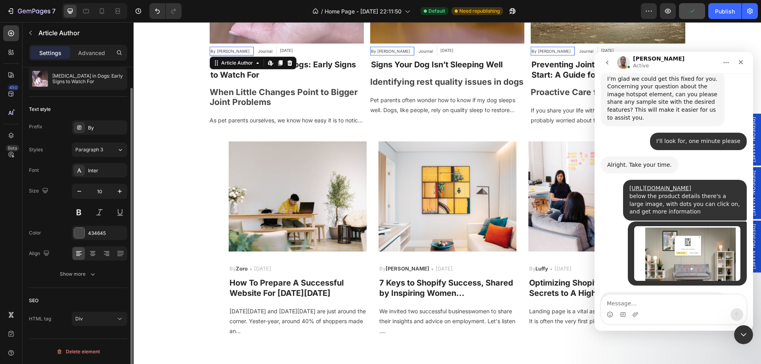
scroll to position [0, 0]
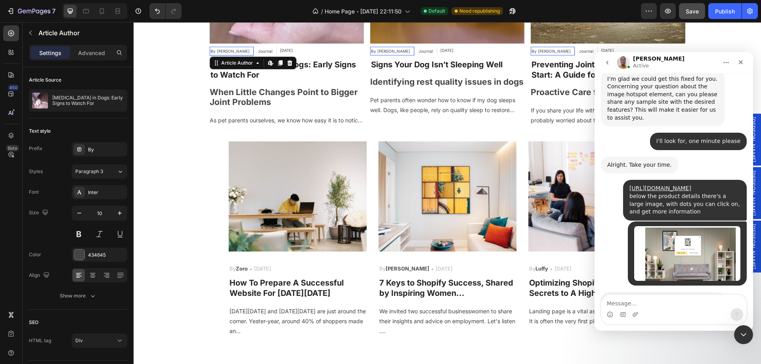
drag, startPoint x: 286, startPoint y: 62, endPoint x: 278, endPoint y: 60, distance: 7.8
click at [287, 62] on icon at bounding box center [289, 63] width 5 height 6
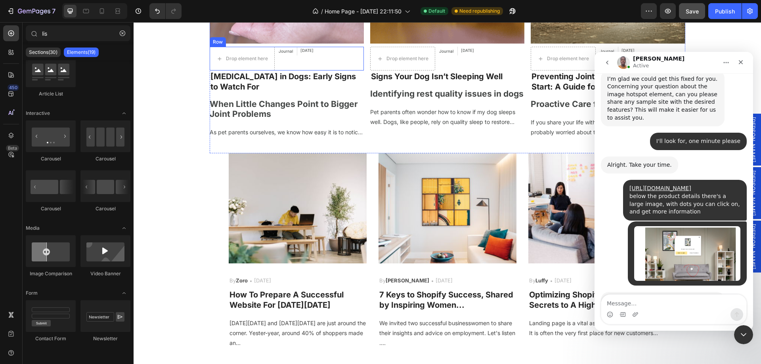
click at [345, 62] on div "Drop element here Journal Article Category [DATE] Article Date Row" at bounding box center [287, 59] width 154 height 24
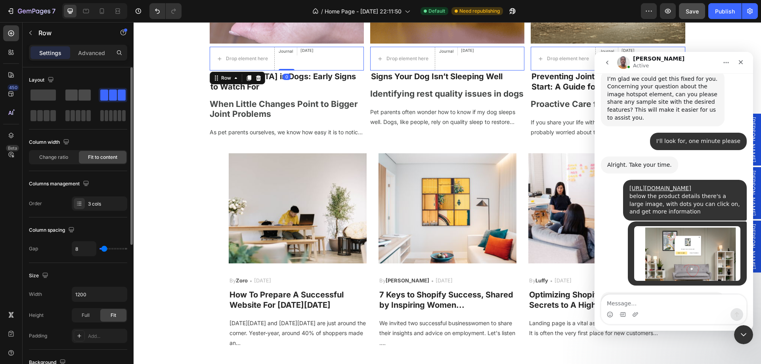
click at [87, 91] on span at bounding box center [84, 95] width 12 height 11
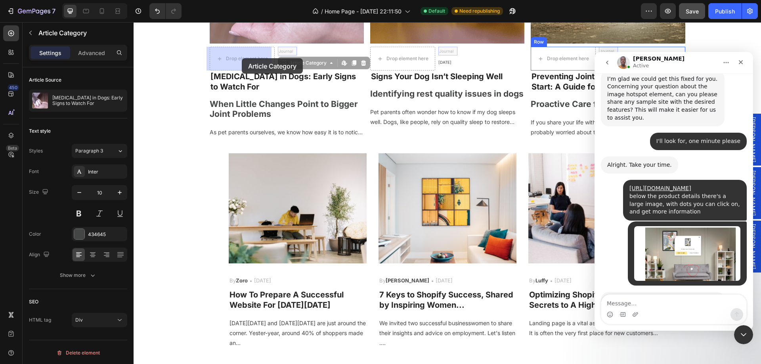
drag, startPoint x: 277, startPoint y: 51, endPoint x: 244, endPoint y: 58, distance: 34.1
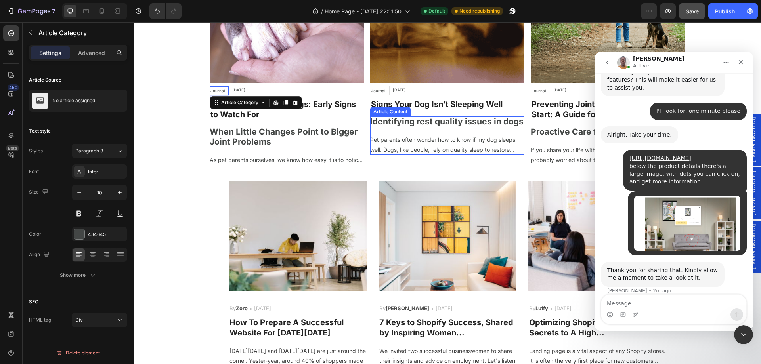
scroll to position [551, 0]
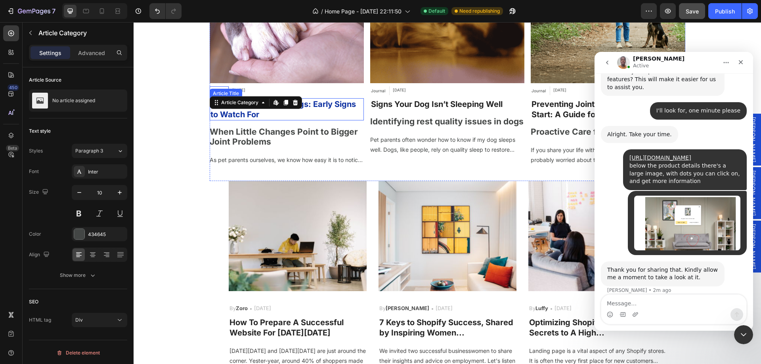
click at [321, 110] on h2 "[MEDICAL_DATA] in Dogs: Early Signs to Watch For" at bounding box center [287, 109] width 154 height 22
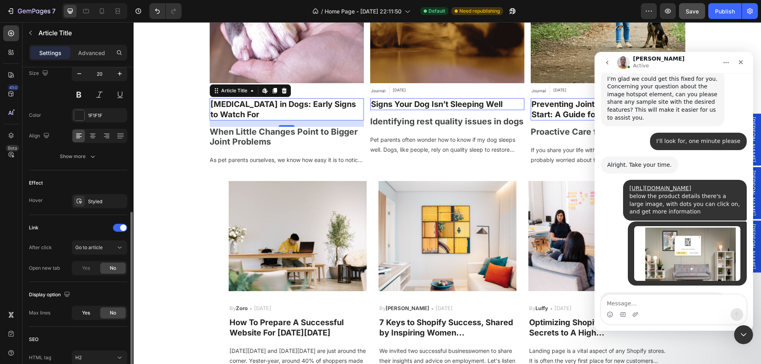
scroll to position [158, 0]
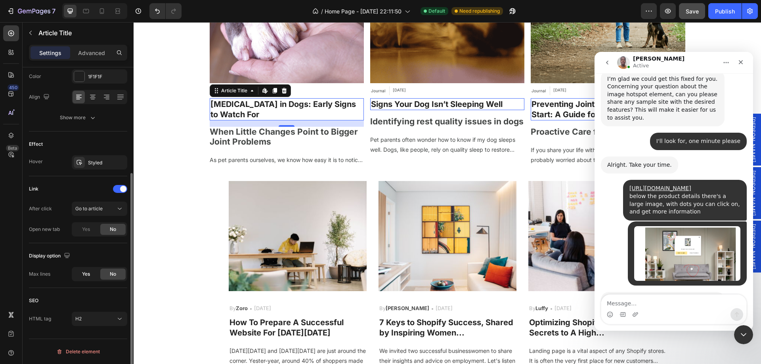
click at [89, 272] on span "Yes" at bounding box center [86, 274] width 8 height 7
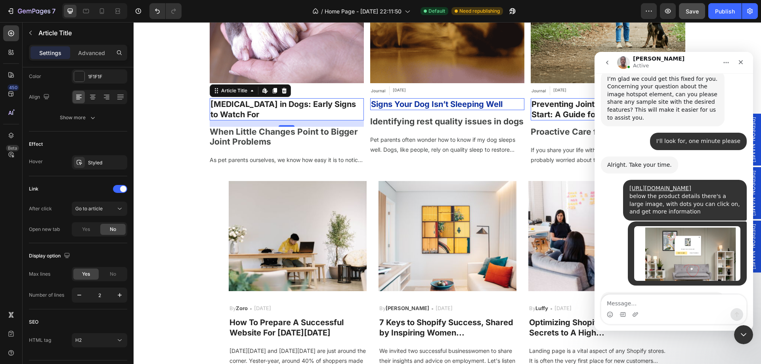
click at [502, 102] on h2 "Signs Your Dog Isn’t Sleeping Well" at bounding box center [447, 104] width 154 height 12
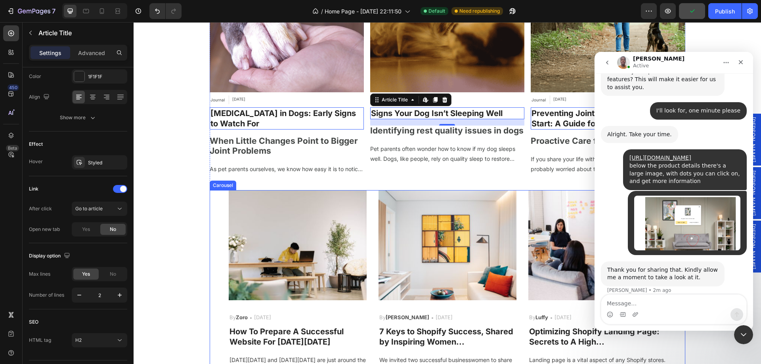
scroll to position [3159, 0]
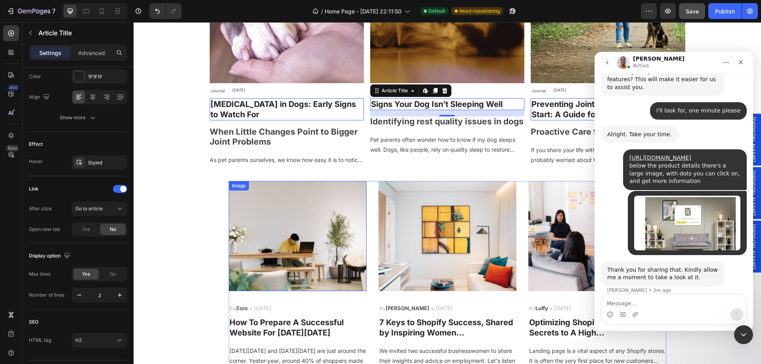
click at [312, 233] on img at bounding box center [298, 236] width 138 height 110
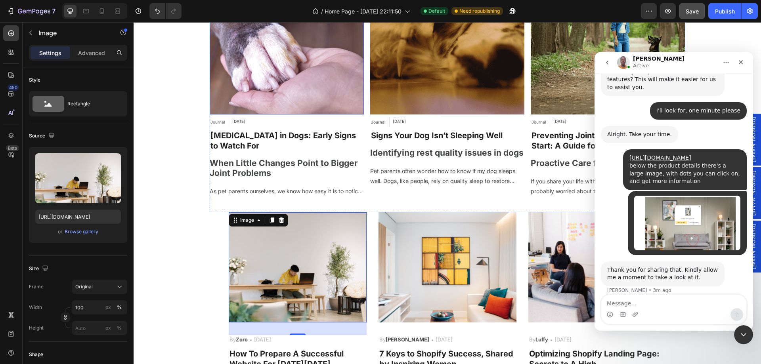
scroll to position [3119, 0]
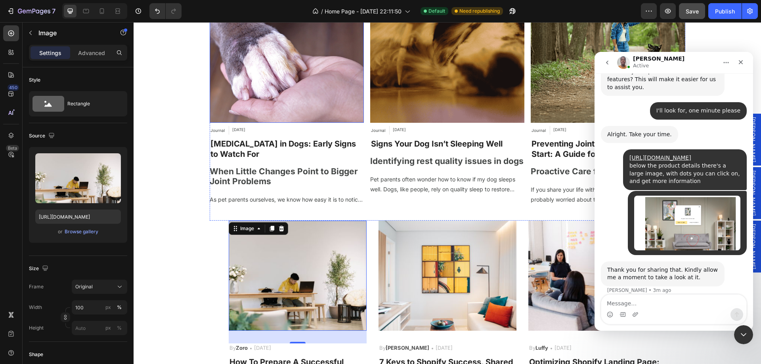
click at [246, 95] on img at bounding box center [287, 46] width 154 height 154
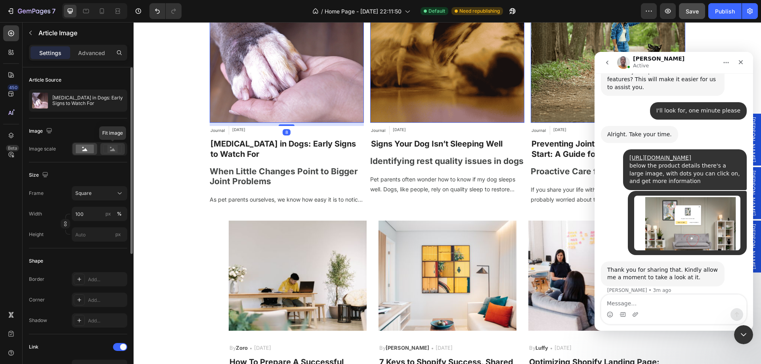
click at [104, 145] on icon at bounding box center [112, 149] width 18 height 9
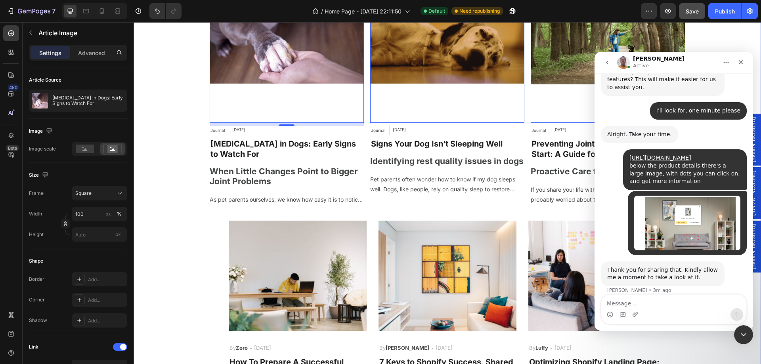
scroll to position [3000, 0]
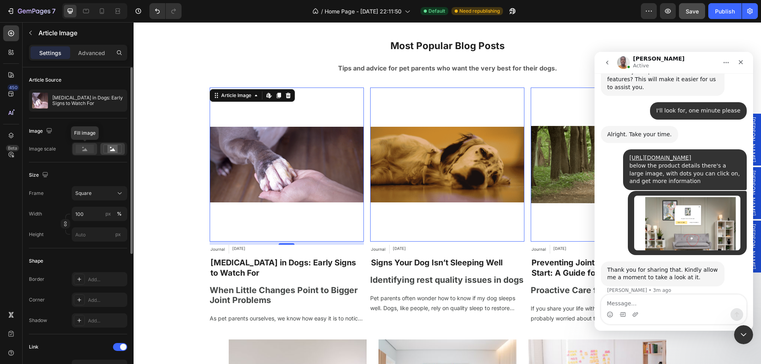
click at [84, 148] on rect at bounding box center [85, 149] width 18 height 9
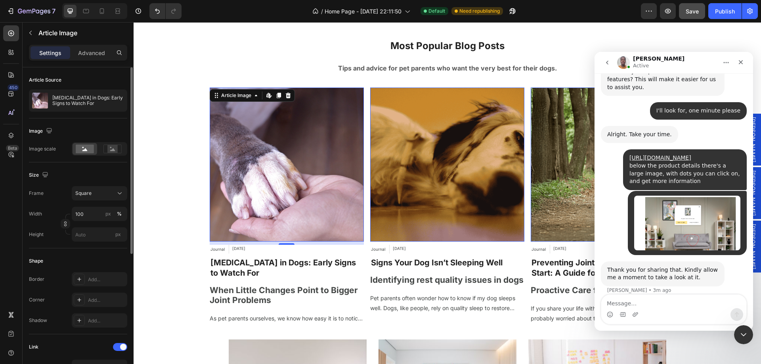
scroll to position [520, 0]
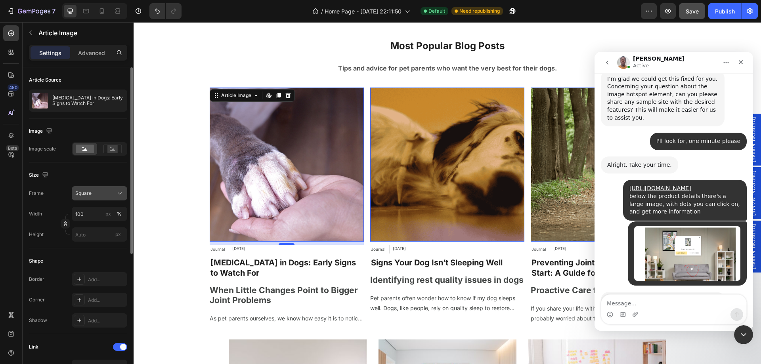
click at [95, 193] on div "Square" at bounding box center [94, 193] width 39 height 7
click at [80, 177] on div "Size" at bounding box center [78, 175] width 98 height 13
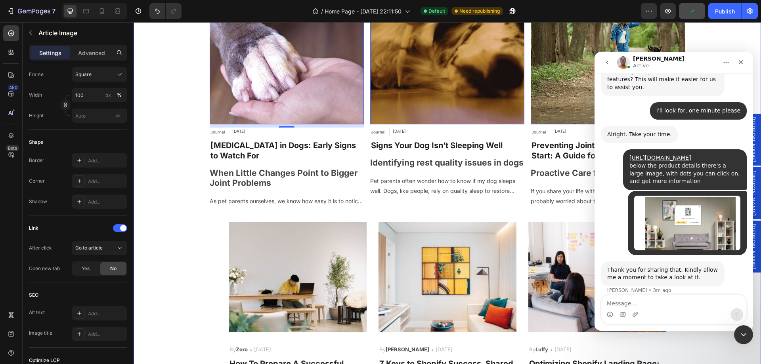
scroll to position [3080, 0]
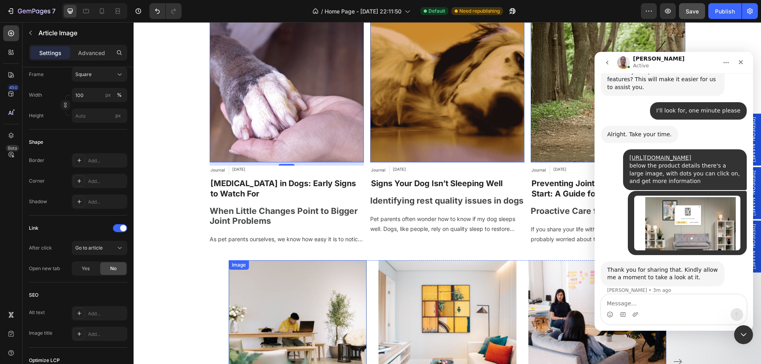
click at [303, 295] on img at bounding box center [298, 315] width 138 height 110
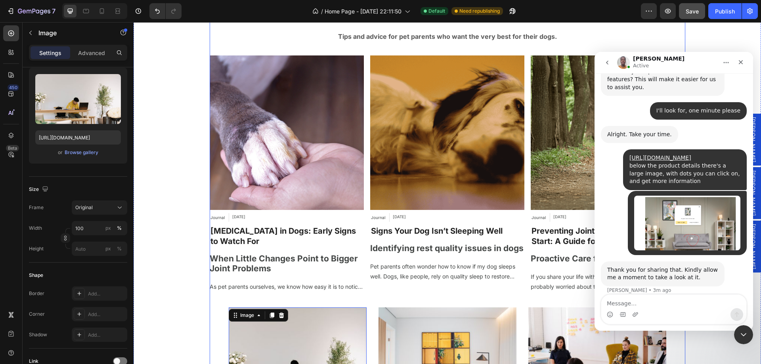
scroll to position [2961, 0]
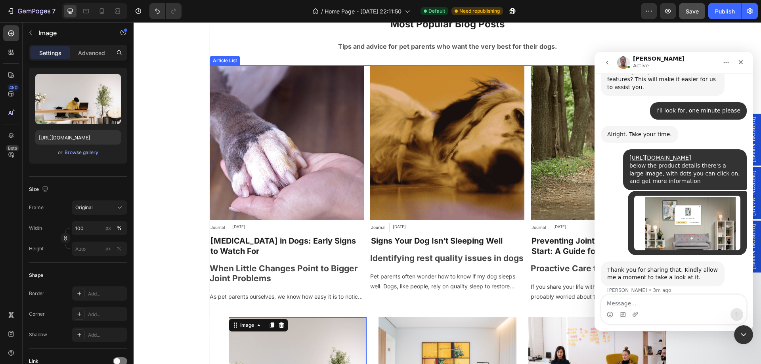
click at [364, 138] on div "Article Image Journal Article Category [DATE] Article Date Row [MEDICAL_DATA] i…" at bounding box center [447, 184] width 475 height 239
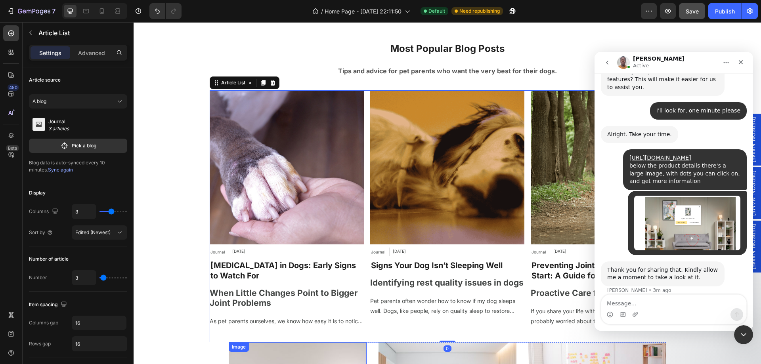
scroll to position [3040, 0]
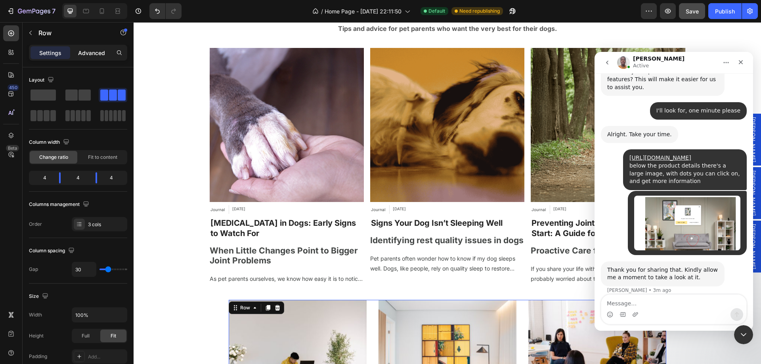
click at [105, 52] on p "Advanced" at bounding box center [91, 53] width 27 height 8
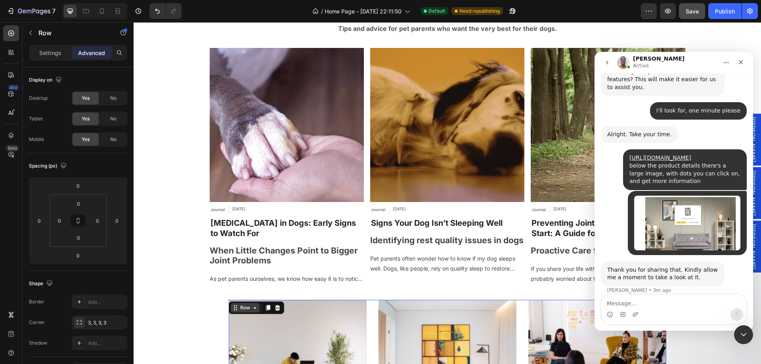
click at [245, 309] on div "Row" at bounding box center [245, 307] width 13 height 7
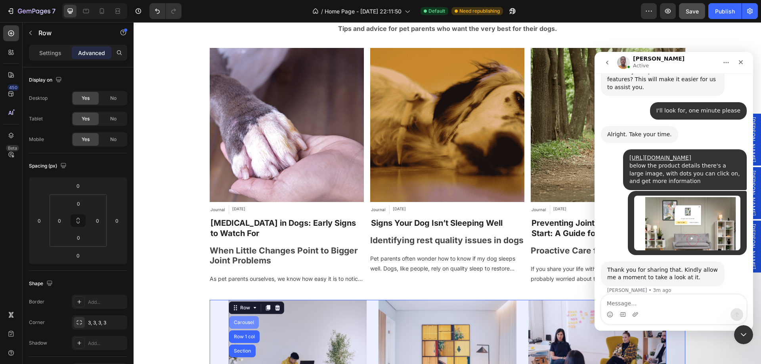
click at [248, 321] on div "Carousel" at bounding box center [243, 322] width 23 height 5
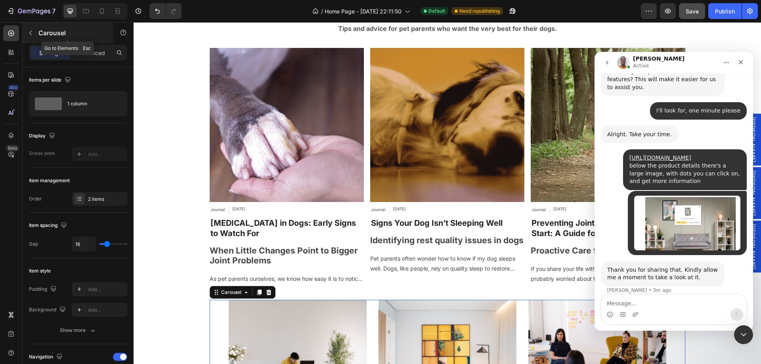
click at [101, 41] on div "Carousel" at bounding box center [68, 33] width 90 height 21
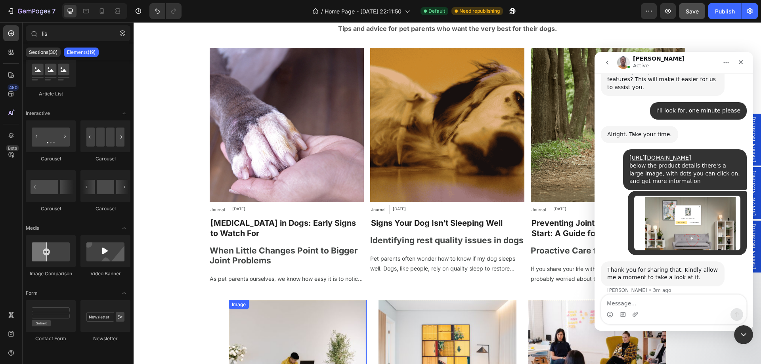
click at [269, 324] on img at bounding box center [298, 355] width 138 height 110
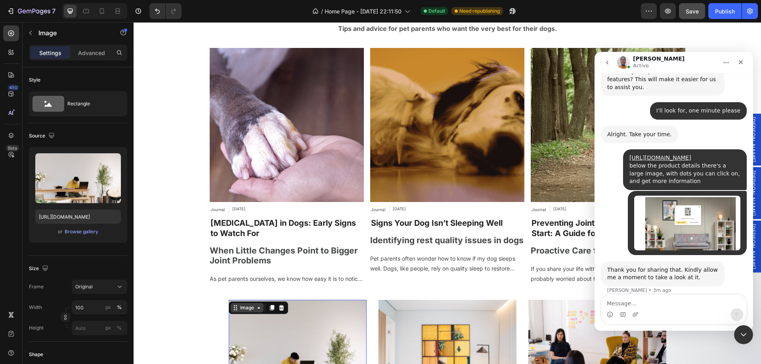
click at [249, 310] on div "Image" at bounding box center [247, 307] width 17 height 7
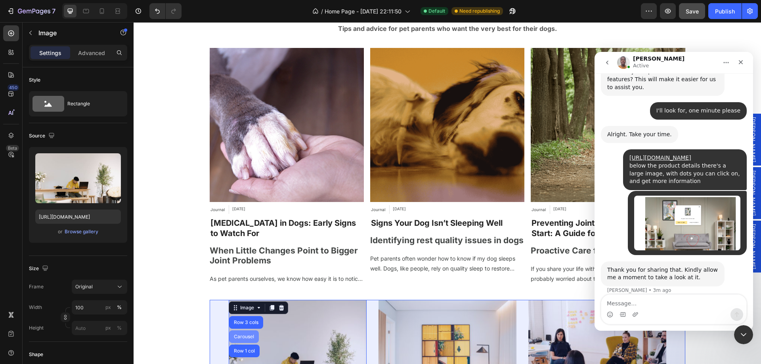
click at [242, 330] on div "Carousel" at bounding box center [244, 336] width 30 height 13
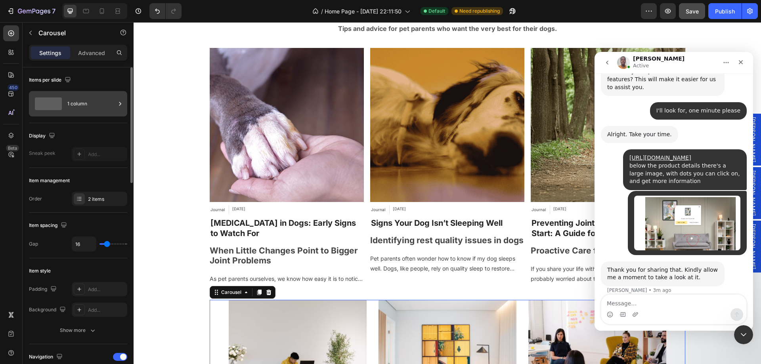
scroll to position [520, 0]
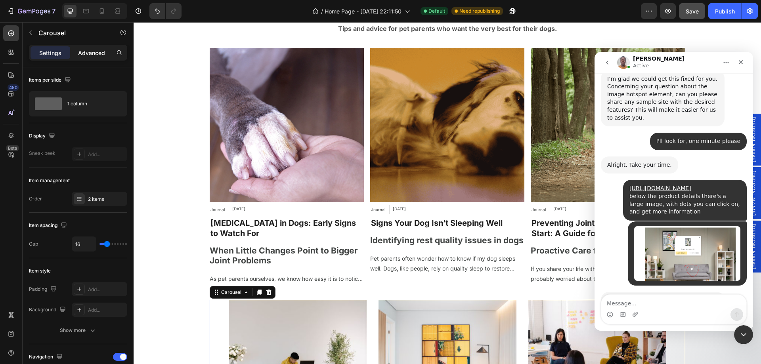
click at [86, 52] on p "Advanced" at bounding box center [91, 53] width 27 height 8
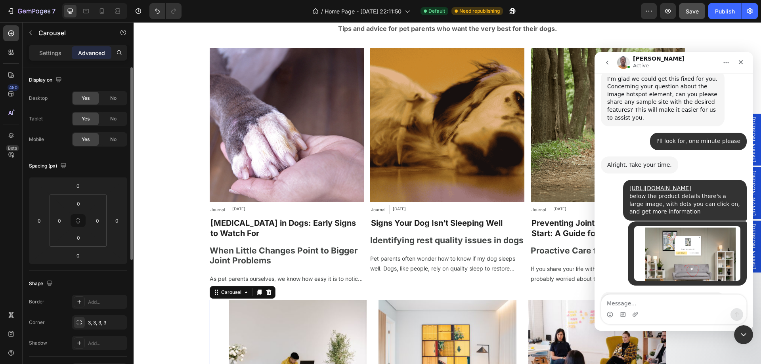
click at [40, 52] on p "Settings" at bounding box center [50, 53] width 22 height 8
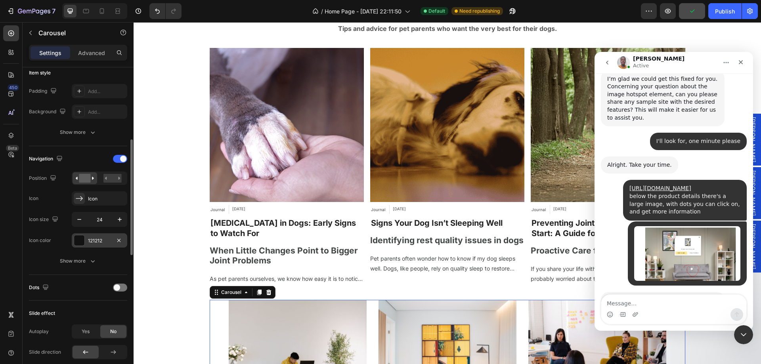
scroll to position [277, 0]
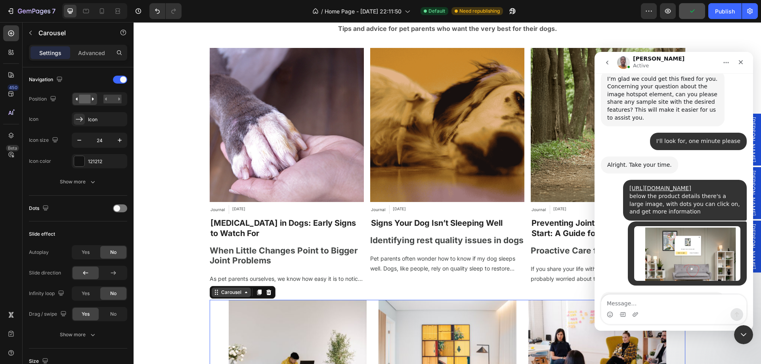
click at [233, 293] on div "Carousel" at bounding box center [230, 292] width 23 height 7
click at [295, 324] on img at bounding box center [298, 355] width 138 height 110
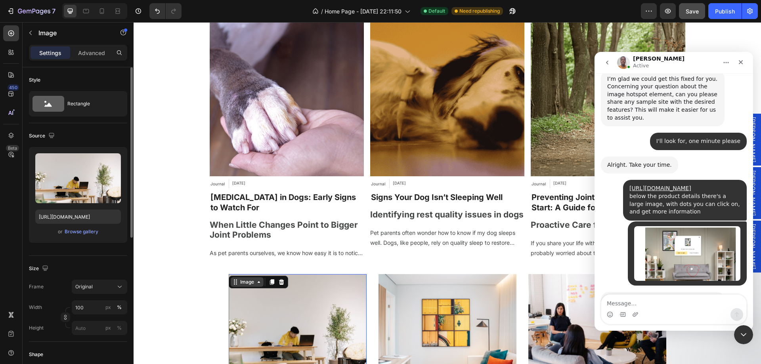
scroll to position [3080, 0]
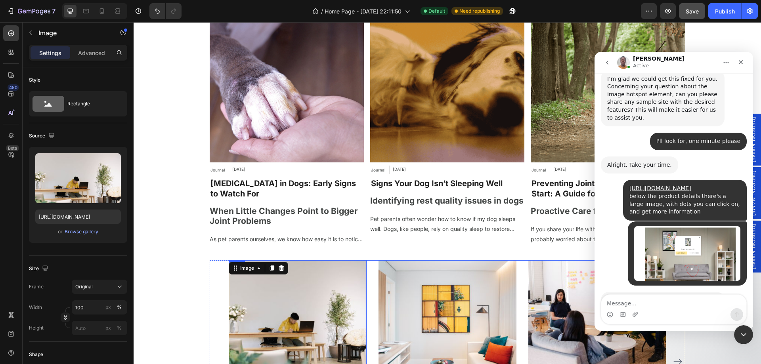
click at [369, 278] on div "Image 32 By Zoro Text block Icon [DATE] Text block Row How To Prepare A Success…" at bounding box center [447, 358] width 437 height 196
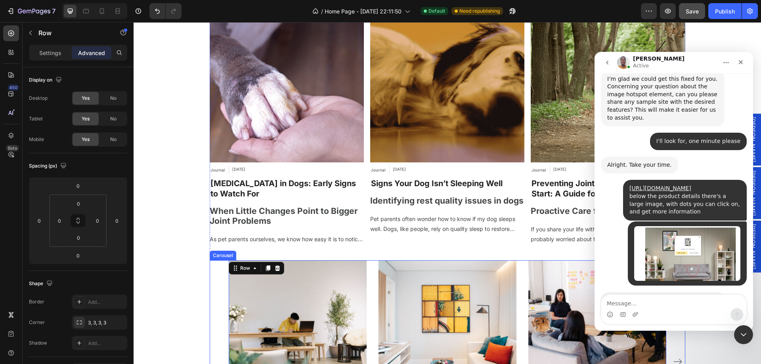
click at [210, 279] on div "Image By Zoro Text block Icon [DATE] Text block Row How To Prepare A Successful…" at bounding box center [447, 361] width 475 height 203
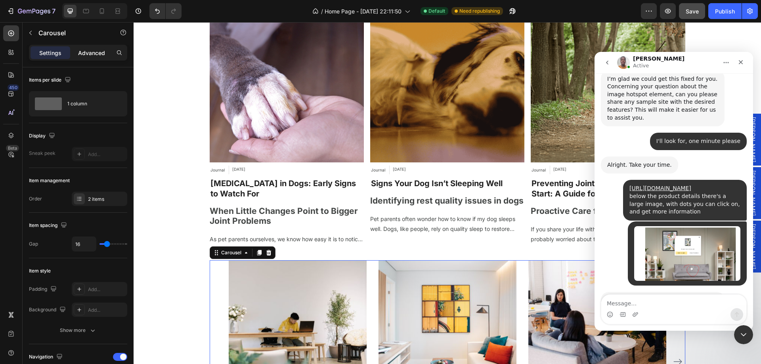
click at [97, 51] on p "Advanced" at bounding box center [91, 53] width 27 height 8
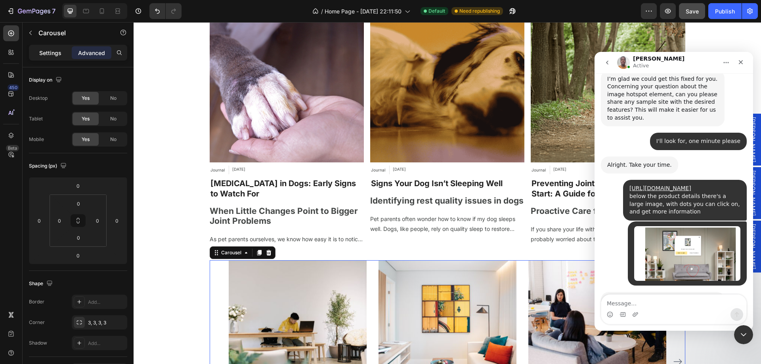
click at [50, 52] on p "Settings" at bounding box center [50, 53] width 22 height 8
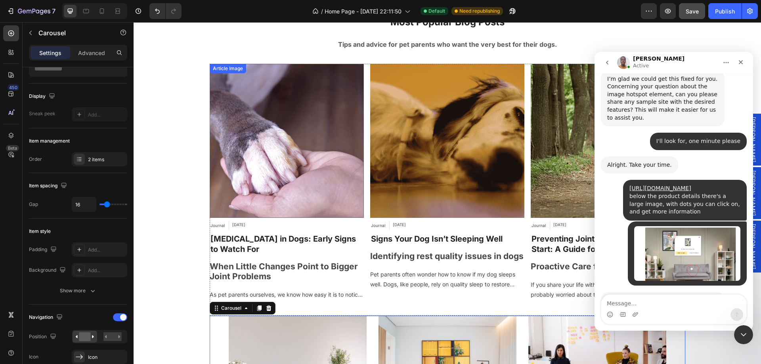
scroll to position [3000, 0]
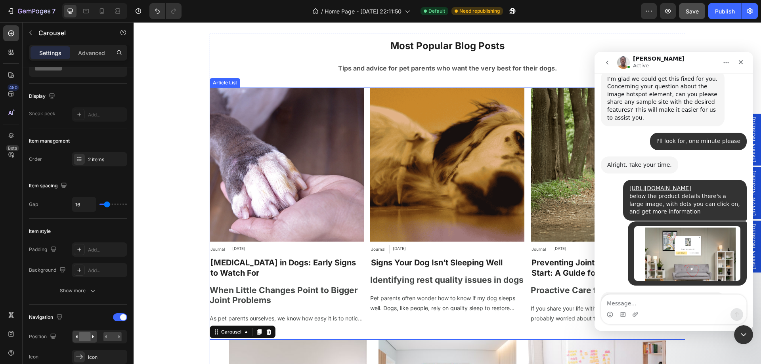
click at [363, 143] on div "Article Image Journal Article Category [DATE] Article Date Row [MEDICAL_DATA] i…" at bounding box center [447, 207] width 475 height 239
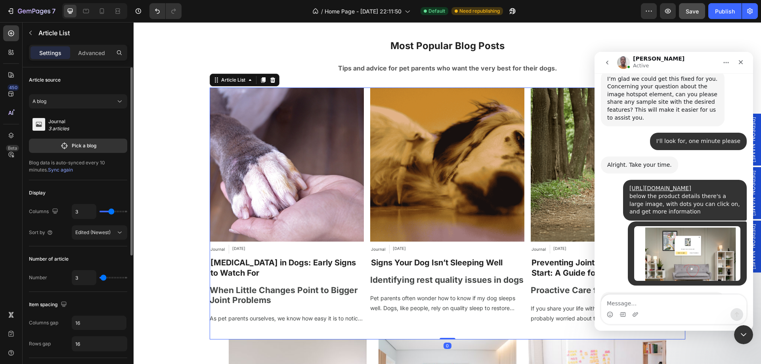
scroll to position [551, 0]
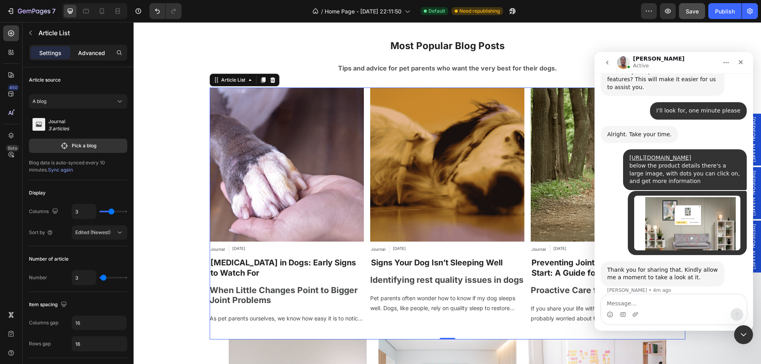
click at [95, 49] on p "Advanced" at bounding box center [91, 53] width 27 height 8
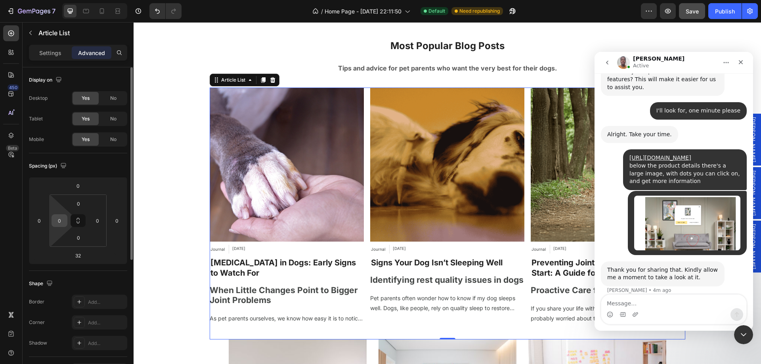
click at [62, 220] on input "0" at bounding box center [59, 221] width 12 height 12
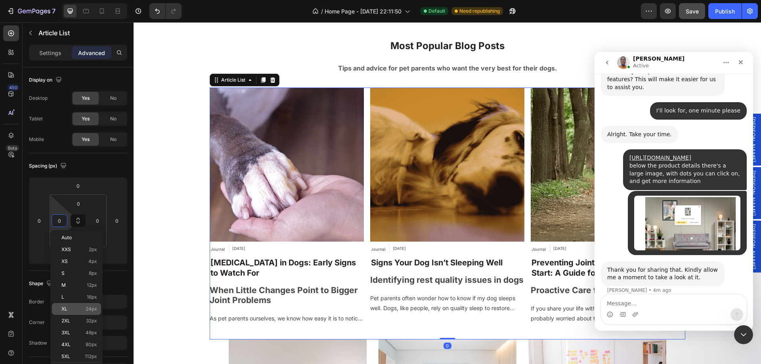
click at [76, 309] on p "XL 24px" at bounding box center [79, 309] width 36 height 6
type input "24"
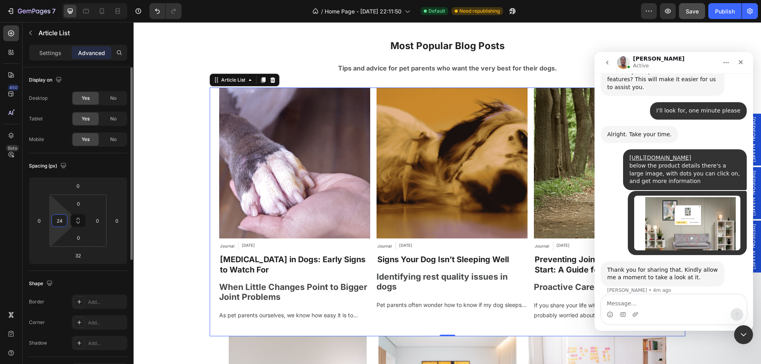
click at [61, 223] on input "24" at bounding box center [59, 221] width 12 height 12
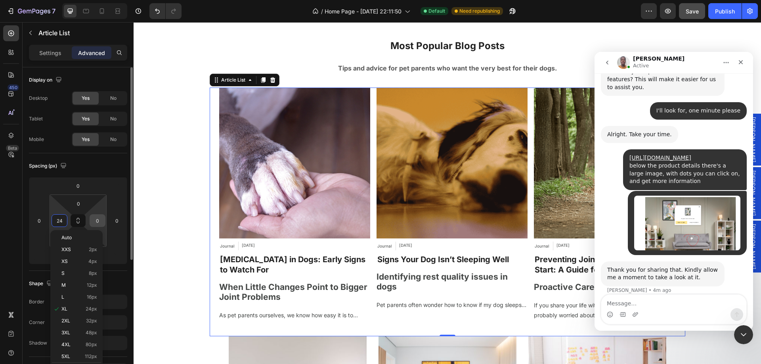
click at [93, 222] on input "0" at bounding box center [98, 221] width 12 height 12
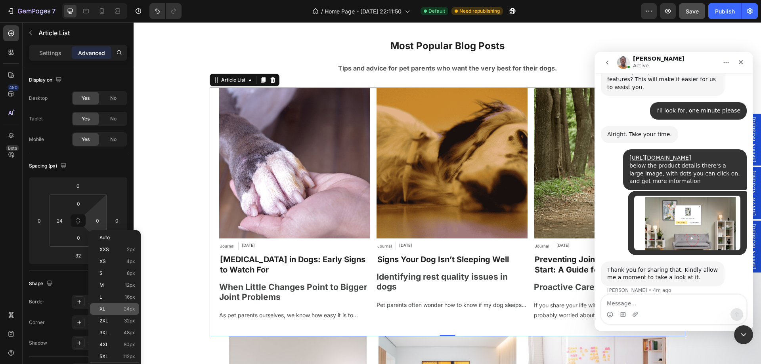
click at [105, 310] on span "XL" at bounding box center [102, 309] width 6 height 6
type input "24"
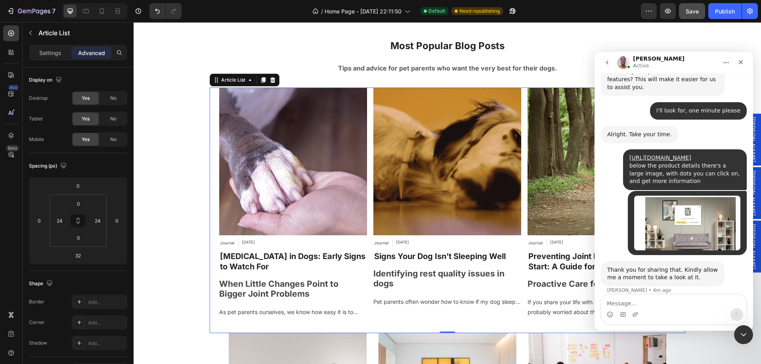
scroll to position [520, 0]
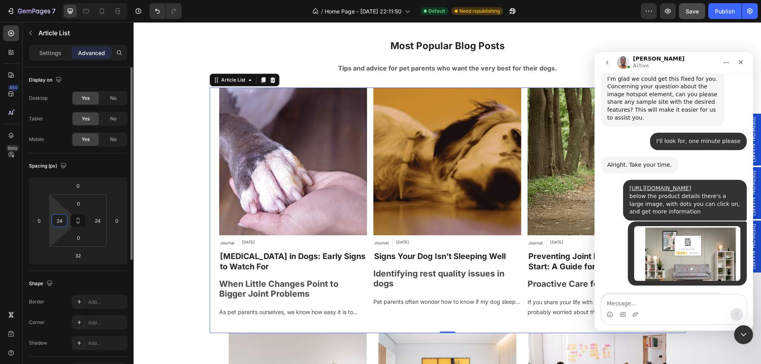
click at [57, 223] on input "24" at bounding box center [59, 221] width 12 height 12
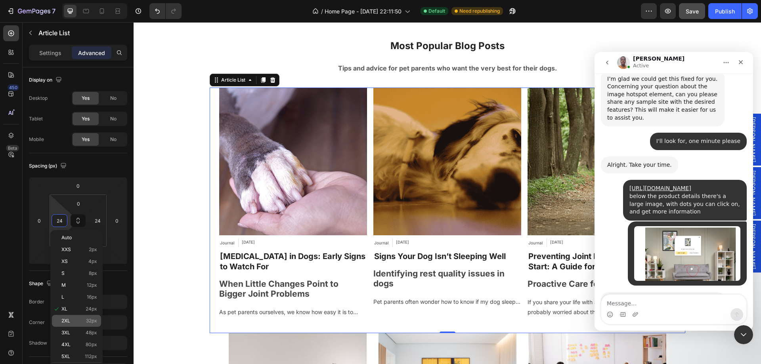
click at [67, 321] on span "2XL" at bounding box center [65, 321] width 9 height 6
type input "32"
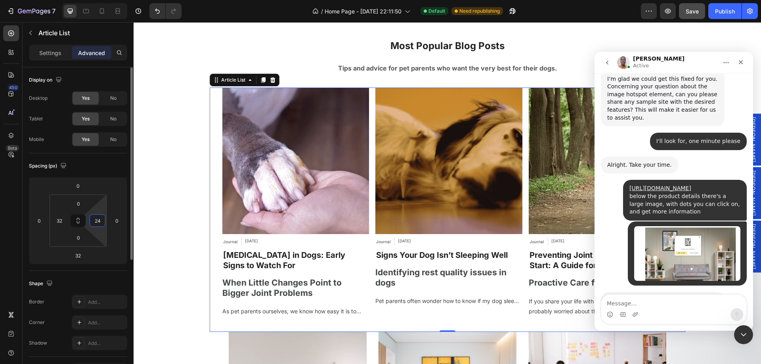
click at [101, 222] on input "24" at bounding box center [98, 221] width 12 height 12
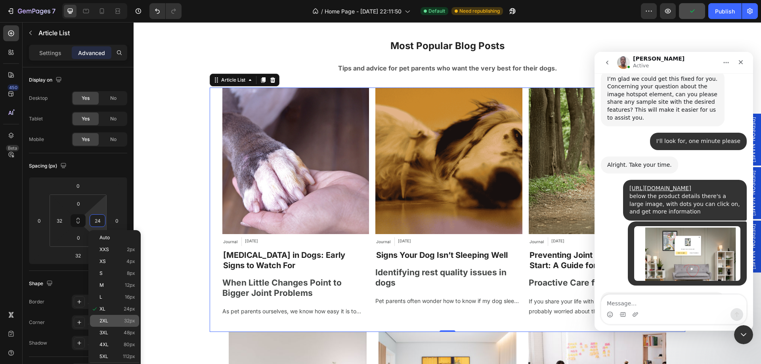
click at [107, 321] on span "2XL" at bounding box center [103, 321] width 9 height 6
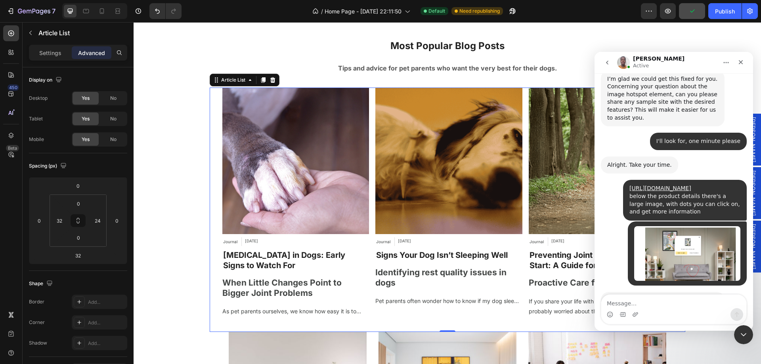
type input "32"
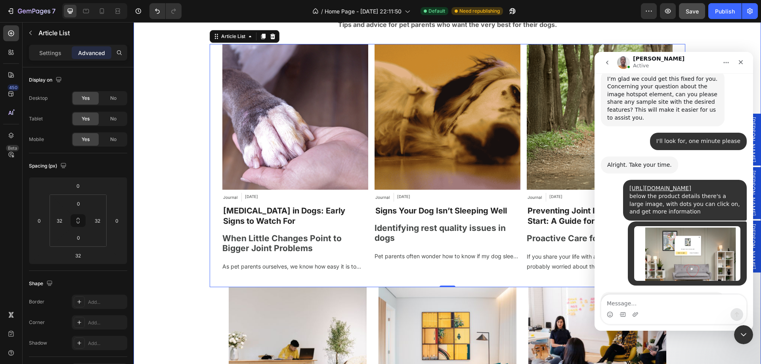
scroll to position [3080, 0]
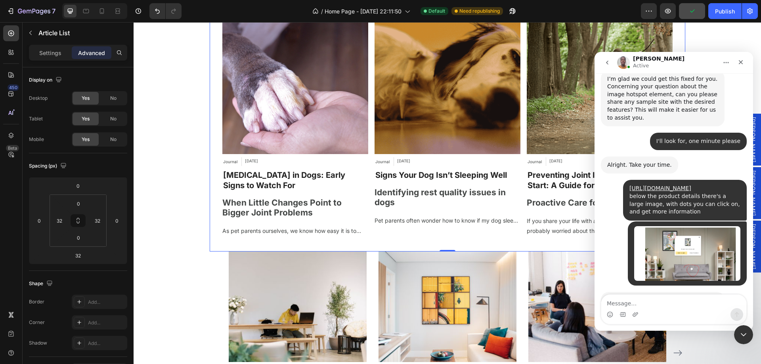
click at [370, 143] on div "Article Image Journal Article Category [DATE] Article Date Row [MEDICAL_DATA] i…" at bounding box center [447, 123] width 475 height 231
click at [51, 52] on p "Settings" at bounding box center [50, 53] width 22 height 8
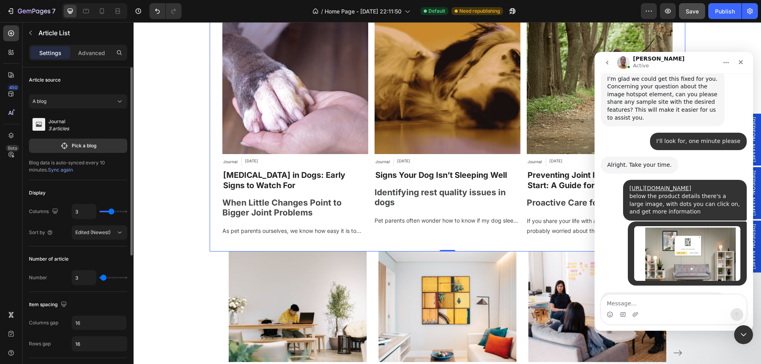
scroll to position [551, 0]
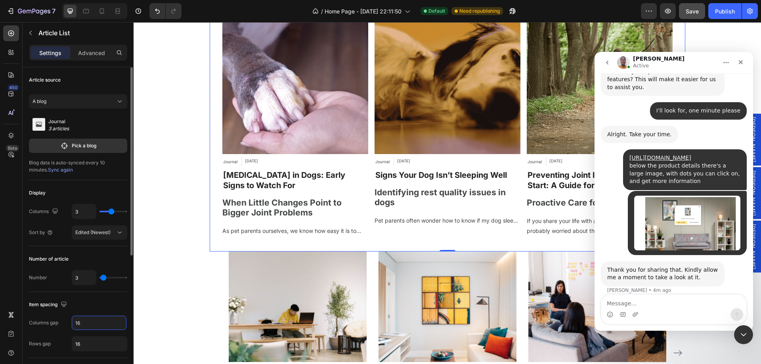
click at [92, 322] on input "16" at bounding box center [99, 323] width 55 height 14
type input "18"
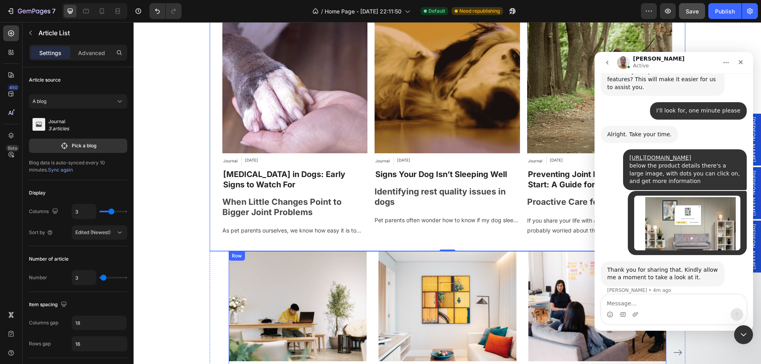
click at [366, 290] on div "Image By Zoro Text block Icon [DATE] Text block Row How To Prepare A Successful…" at bounding box center [447, 349] width 437 height 196
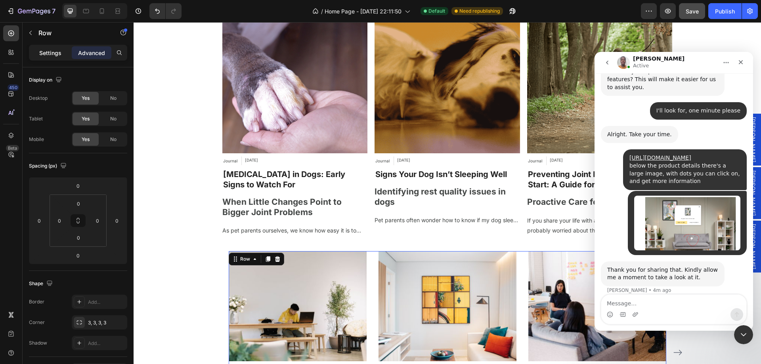
click at [48, 55] on p "Settings" at bounding box center [50, 53] width 22 height 8
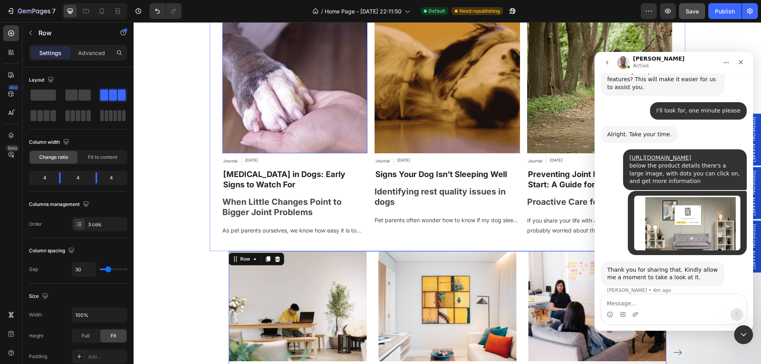
click at [365, 109] on div "Article Image Journal Article Category [DATE] Article Date Row [MEDICAL_DATA] i…" at bounding box center [447, 123] width 475 height 230
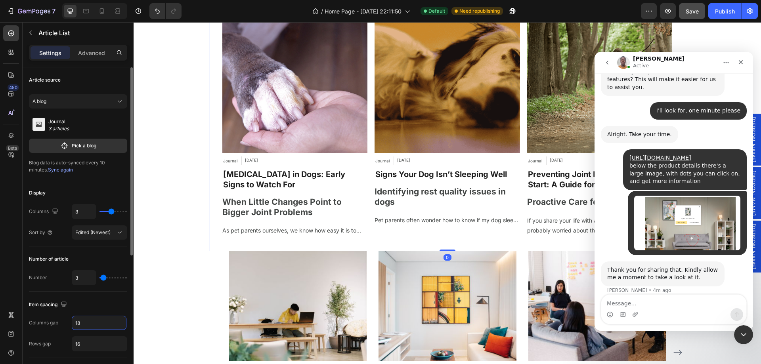
click at [86, 318] on input "18" at bounding box center [99, 323] width 55 height 14
type input "30"
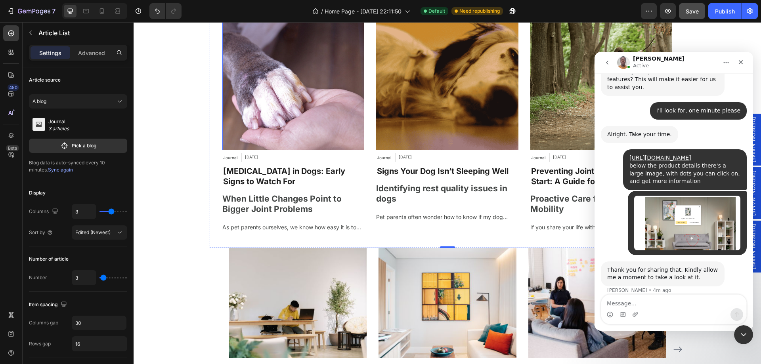
click at [302, 113] on img at bounding box center [293, 79] width 142 height 142
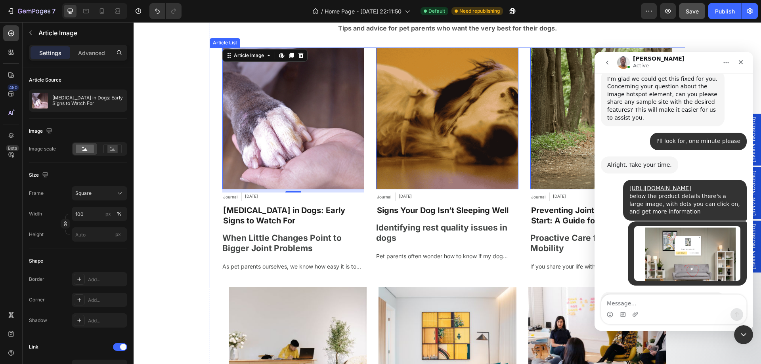
scroll to position [3040, 0]
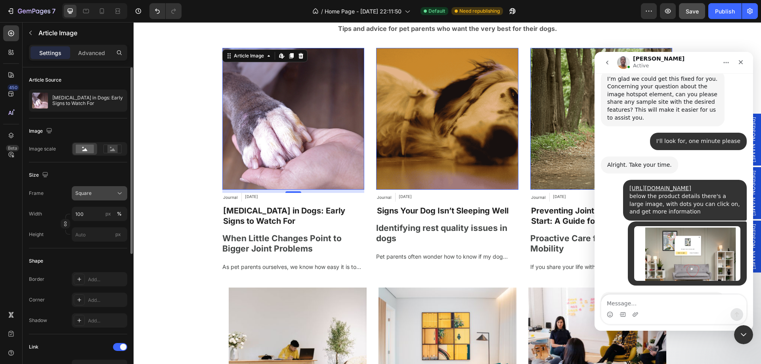
click at [100, 189] on button "Square" at bounding box center [99, 193] width 55 height 14
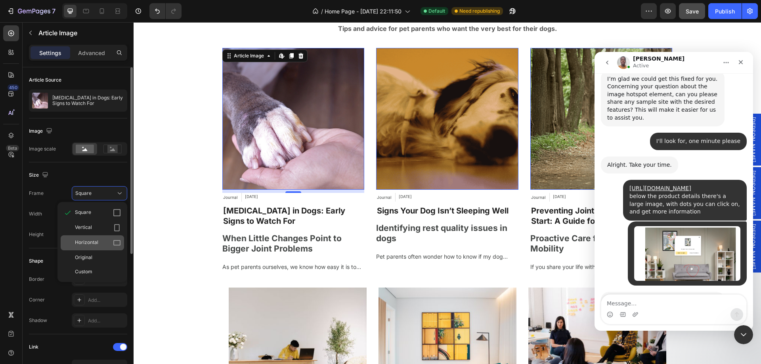
click at [93, 238] on div "Horizontal" at bounding box center [92, 242] width 63 height 15
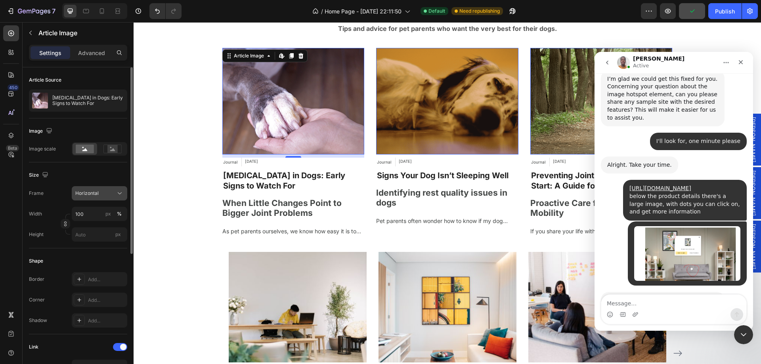
click at [90, 188] on button "Horizontal" at bounding box center [99, 193] width 55 height 14
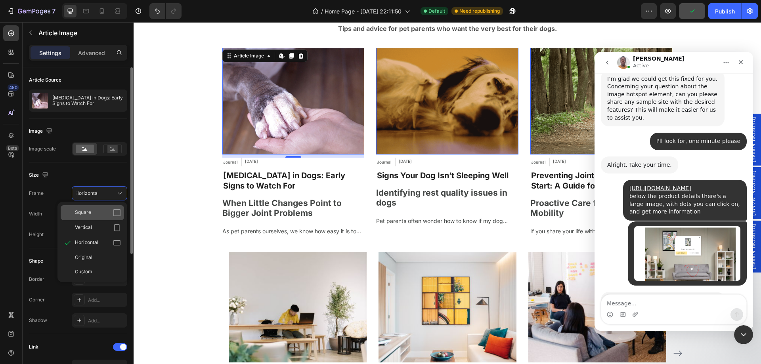
scroll to position [551, 0]
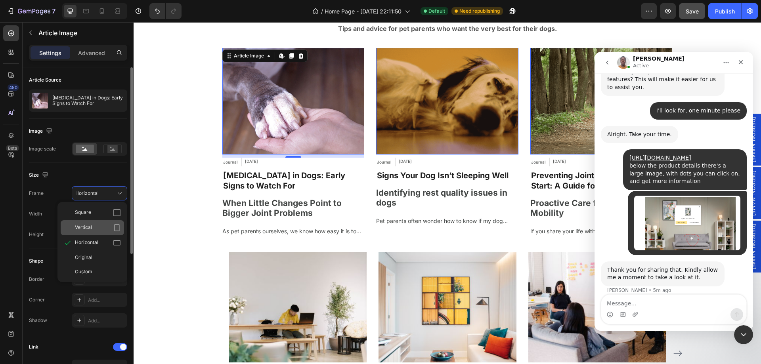
click at [99, 227] on div "Vertical" at bounding box center [98, 228] width 46 height 8
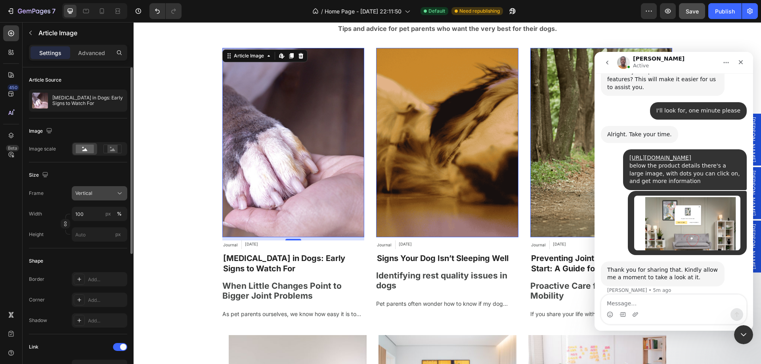
click at [97, 196] on div "Vertical" at bounding box center [94, 193] width 39 height 7
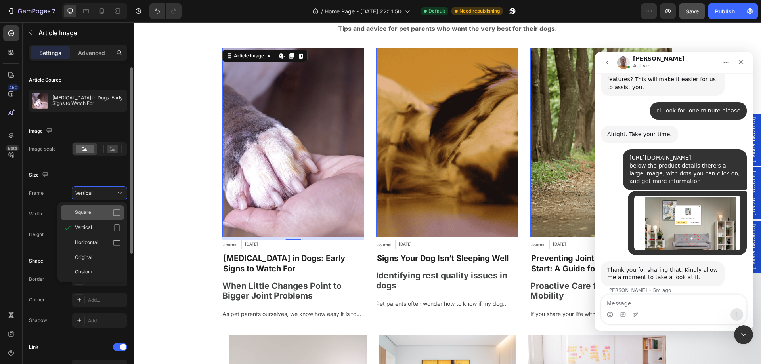
click at [94, 211] on div "Square" at bounding box center [98, 213] width 46 height 8
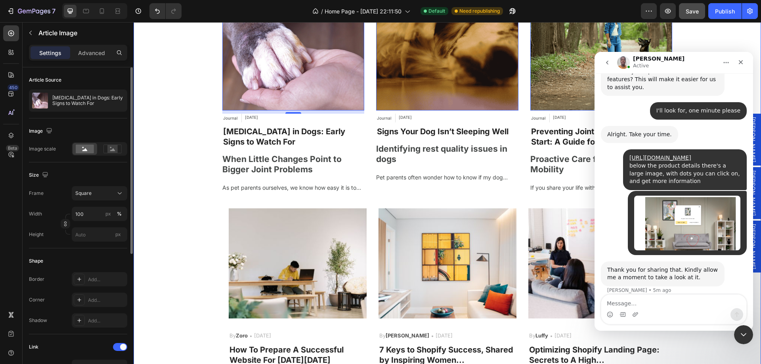
click at [194, 215] on div "Most Popular Blog Posts Heading Tips and advice for pet parents who want the ve…" at bounding box center [446, 163] width 615 height 496
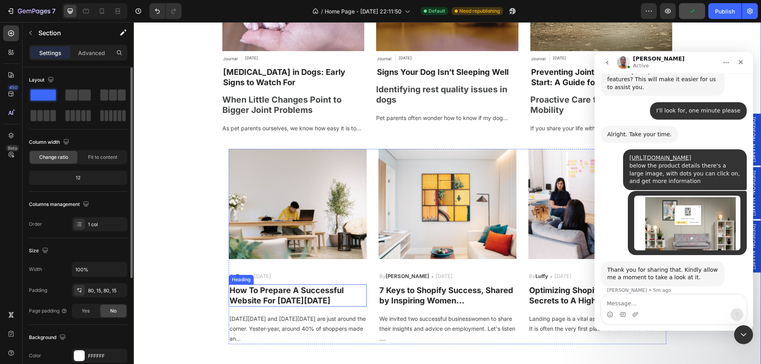
scroll to position [3238, 0]
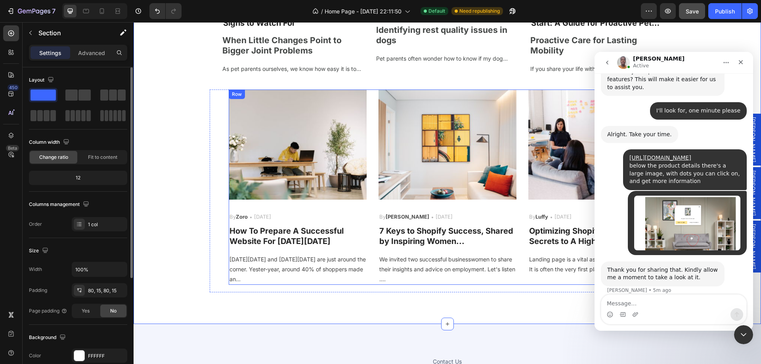
click at [367, 252] on div "Image By Zoro Text block Icon [DATE] Text block Row How To Prepare A Successful…" at bounding box center [447, 188] width 437 height 196
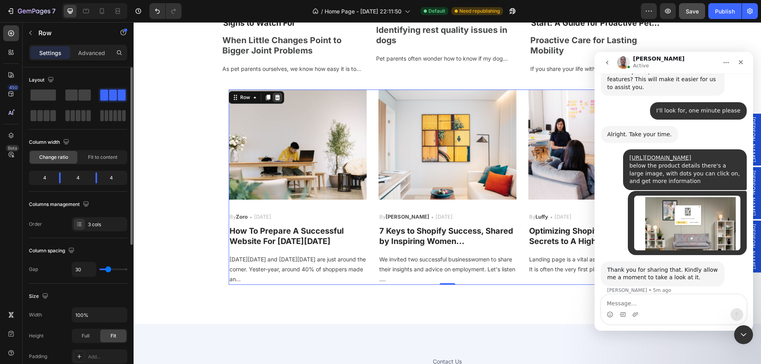
click at [276, 96] on icon at bounding box center [277, 97] width 6 height 6
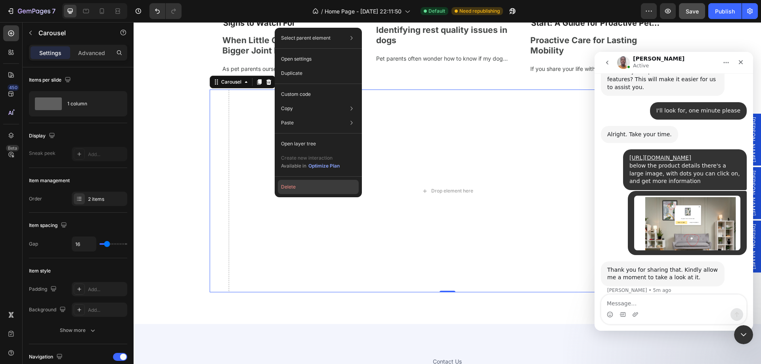
drag, startPoint x: 300, startPoint y: 184, endPoint x: 166, endPoint y: 162, distance: 135.7
click at [300, 184] on button "Delete" at bounding box center [318, 187] width 81 height 14
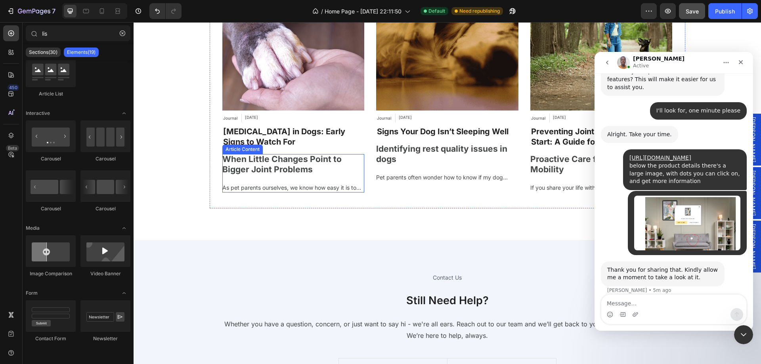
scroll to position [2961, 0]
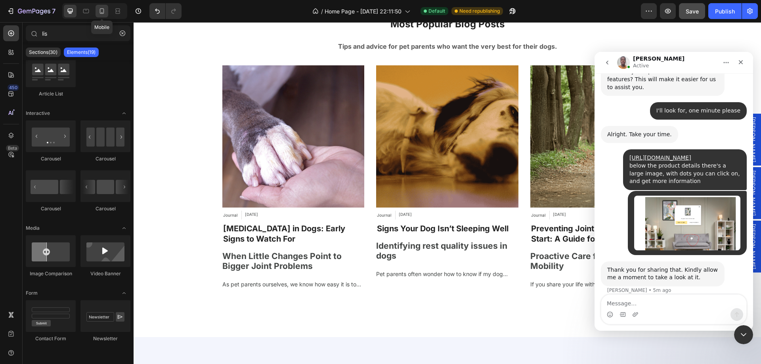
click at [103, 10] on icon at bounding box center [102, 11] width 4 height 6
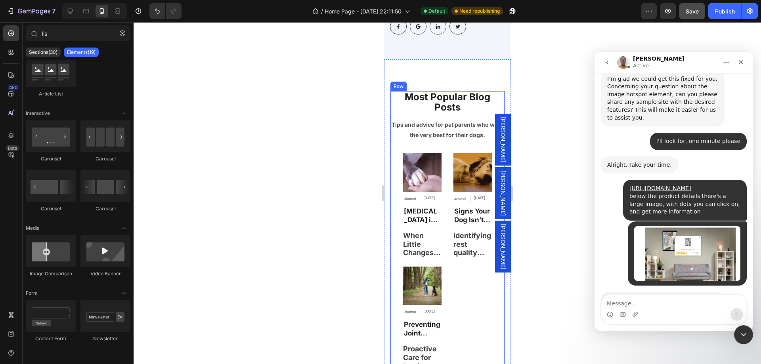
scroll to position [2921, 0]
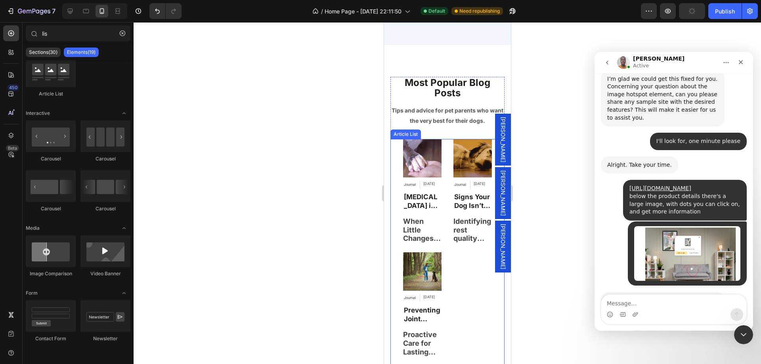
click at [443, 242] on div "Article Image Journal Article Category [DATE] Article Date Row [MEDICAL_DATA] i…" at bounding box center [447, 249] width 114 height 220
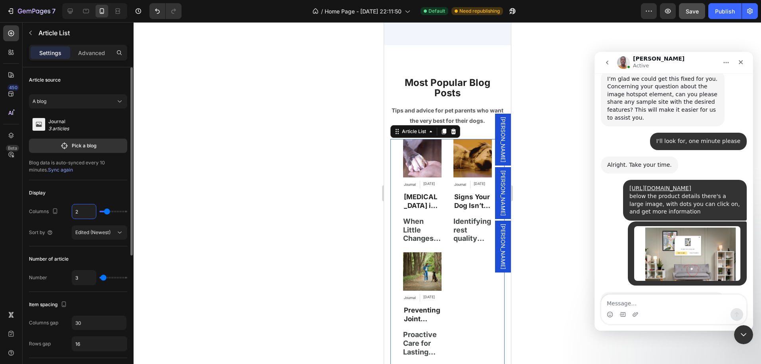
click at [78, 214] on input "2" at bounding box center [84, 211] width 24 height 14
type input "1"
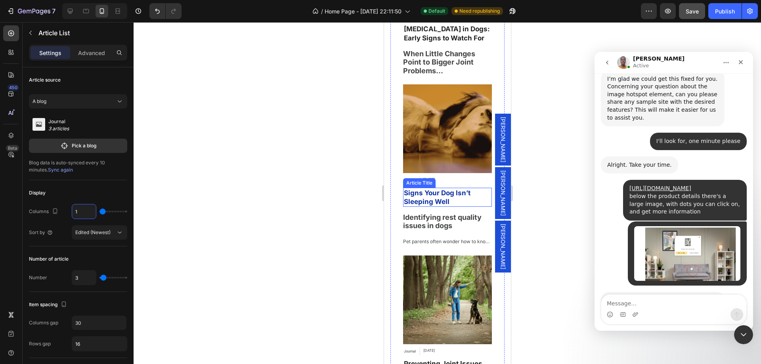
scroll to position [3238, 0]
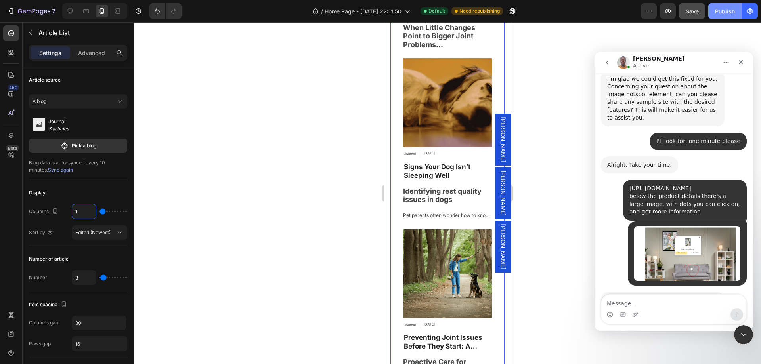
click at [721, 9] on div "Publish" at bounding box center [725, 11] width 20 height 8
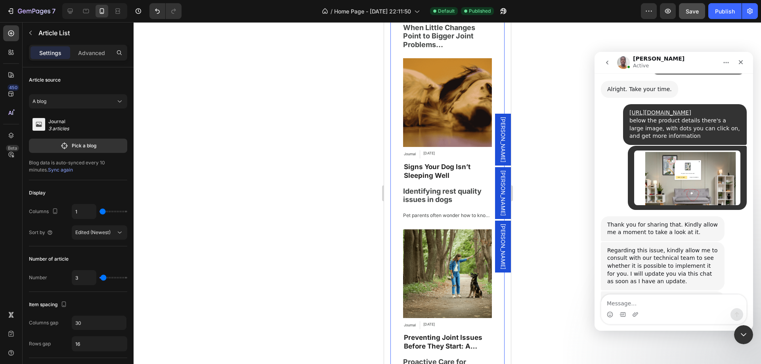
scroll to position [595, 0]
